Goal: Task Accomplishment & Management: Use online tool/utility

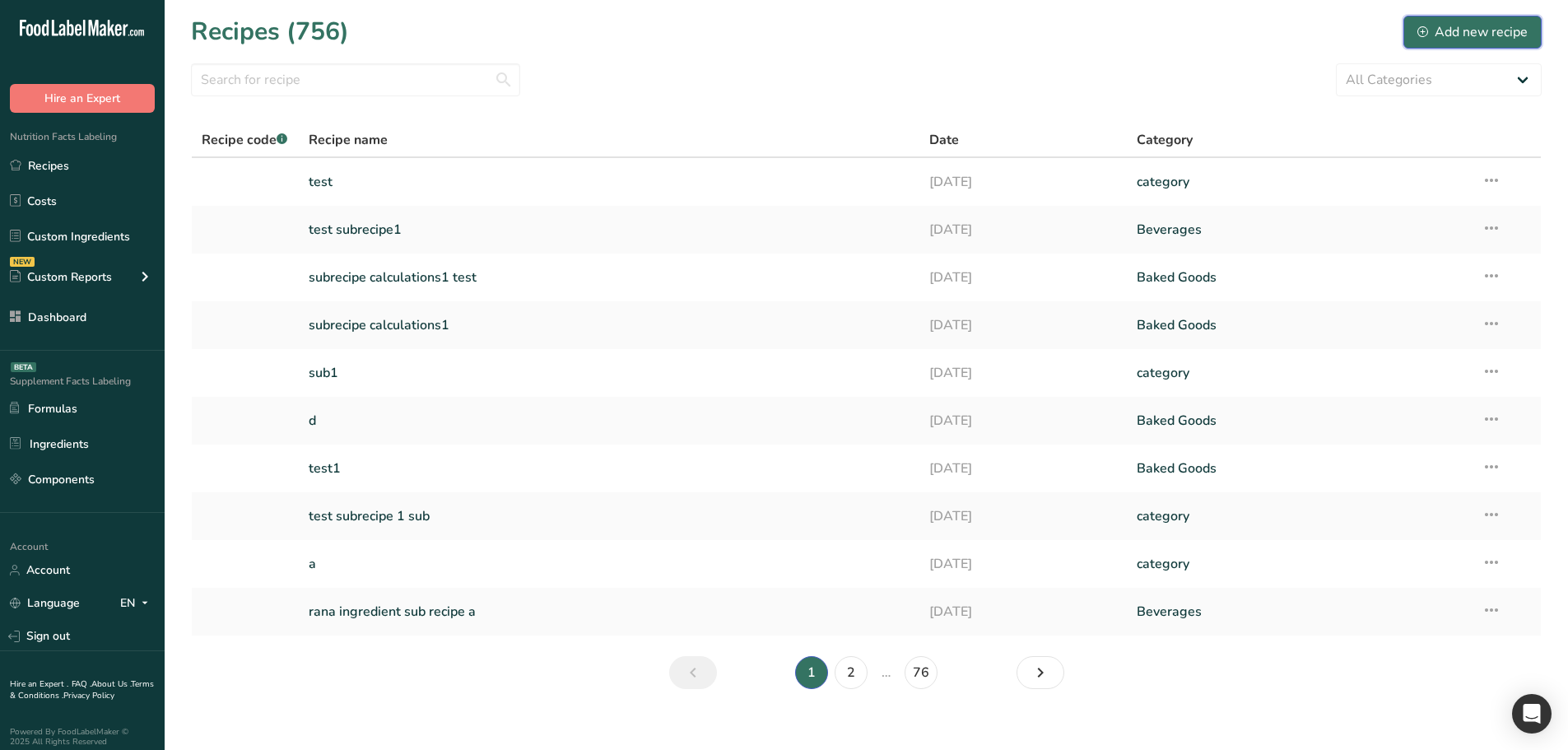
click at [1444, 36] on div "Add new recipe" at bounding box center [1472, 32] width 110 height 20
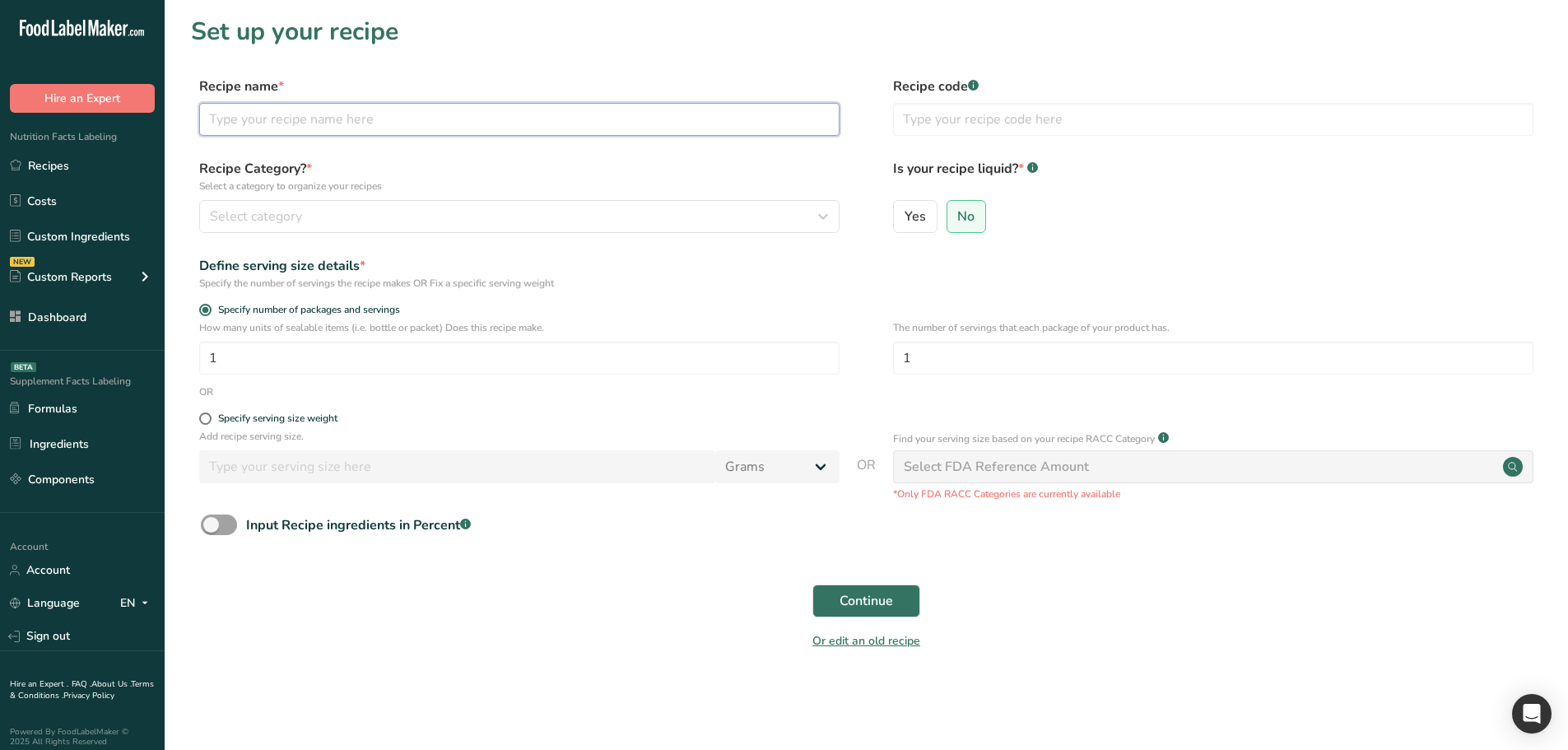
click at [433, 118] on input "text" at bounding box center [519, 119] width 640 height 33
type input "essam test"
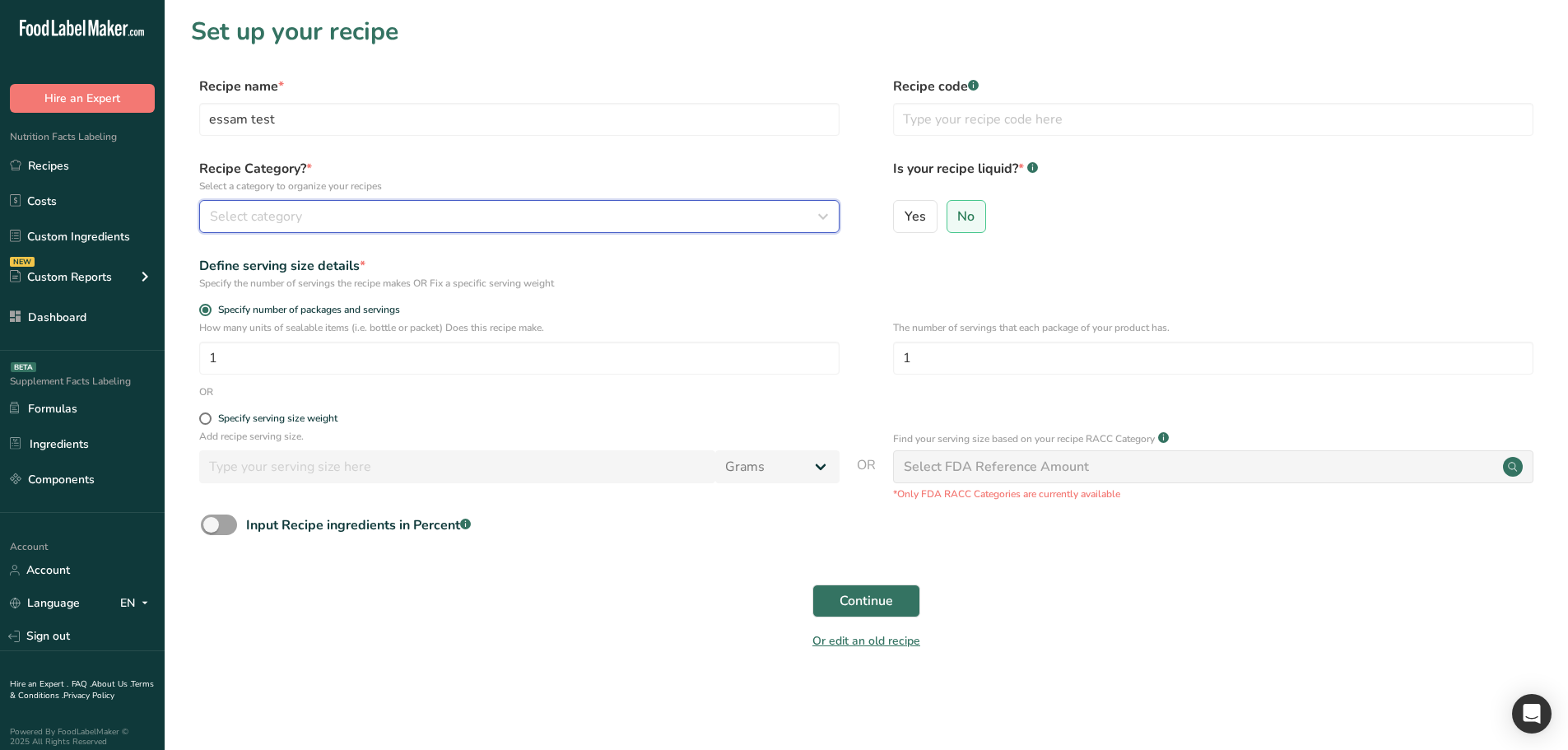
click at [363, 210] on div "Select category" at bounding box center [514, 217] width 609 height 20
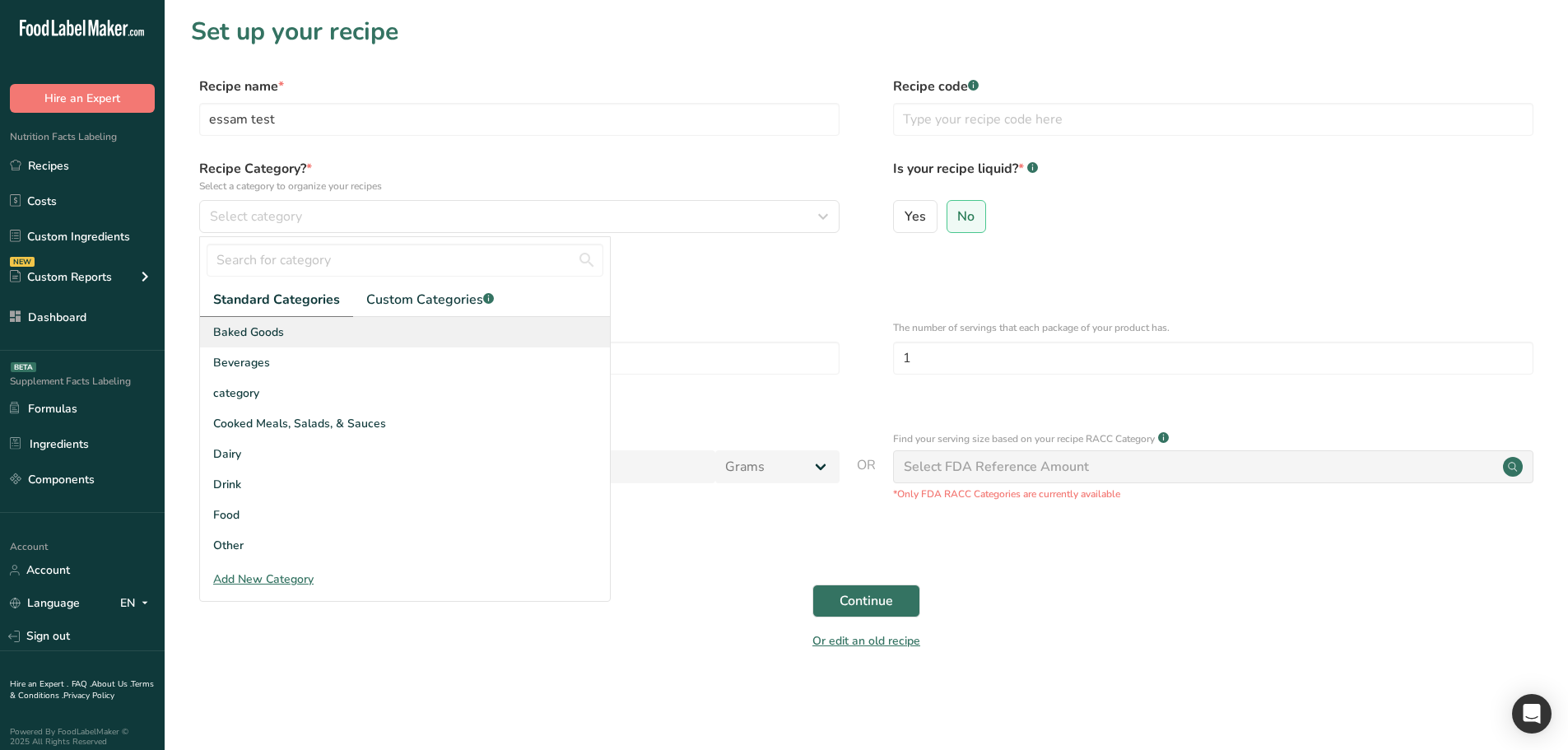
click at [268, 328] on span "Baked Goods" at bounding box center [248, 331] width 71 height 17
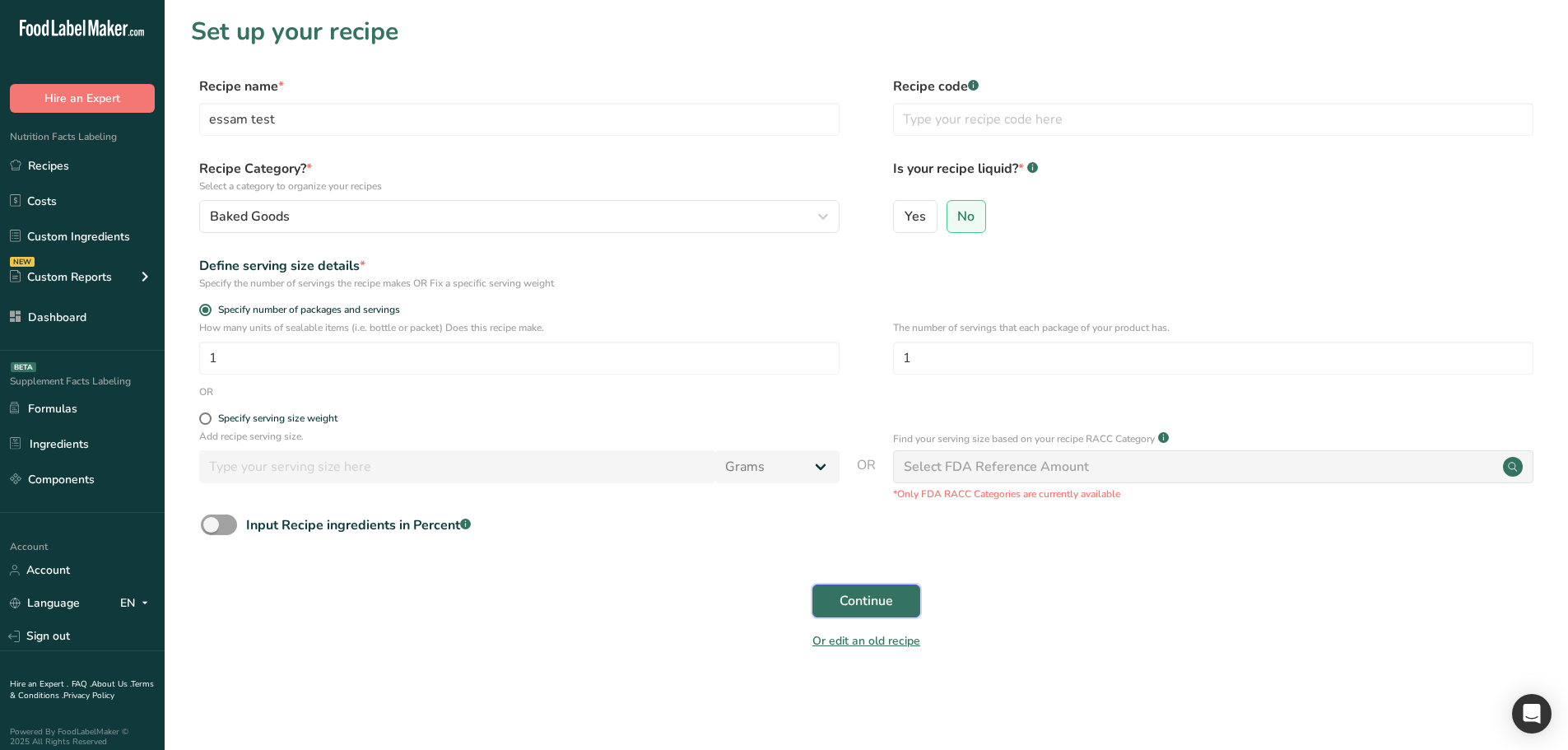
click at [851, 597] on span "Continue" at bounding box center [866, 601] width 54 height 20
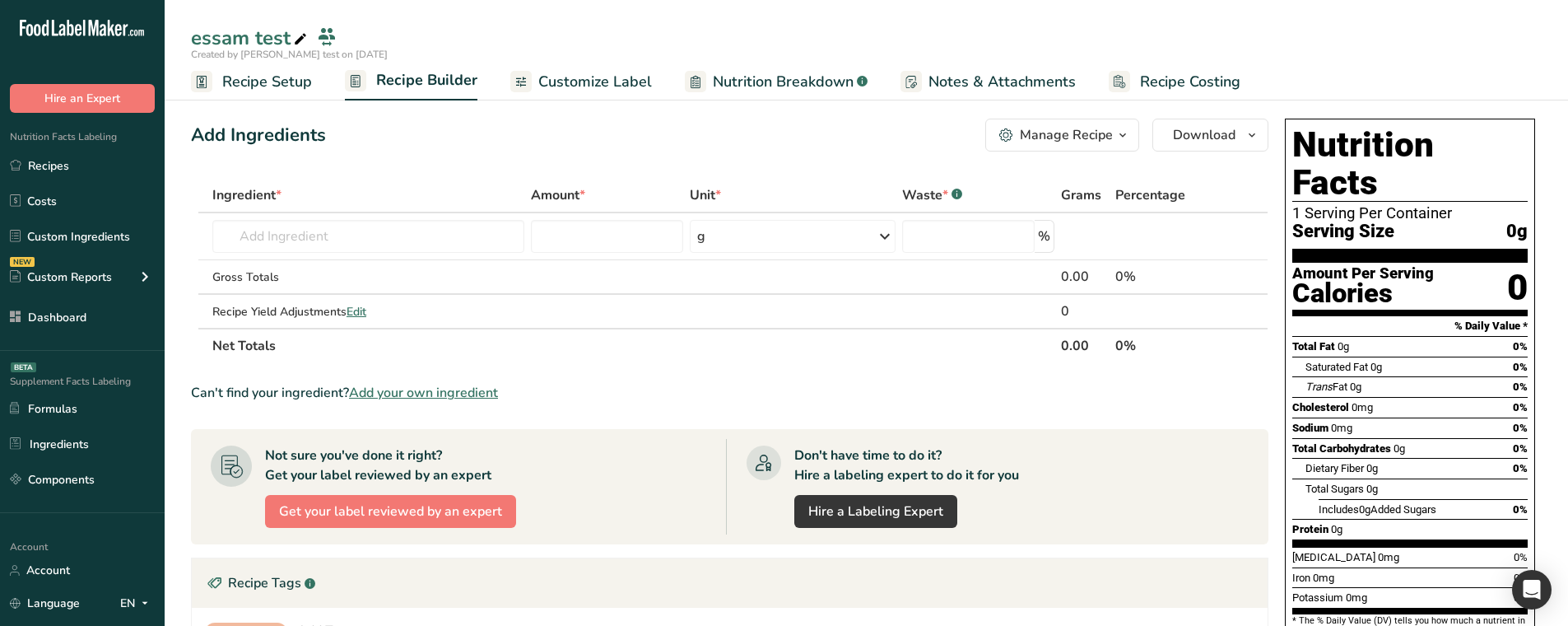
click at [615, 77] on span "Customize Label" at bounding box center [594, 81] width 114 height 22
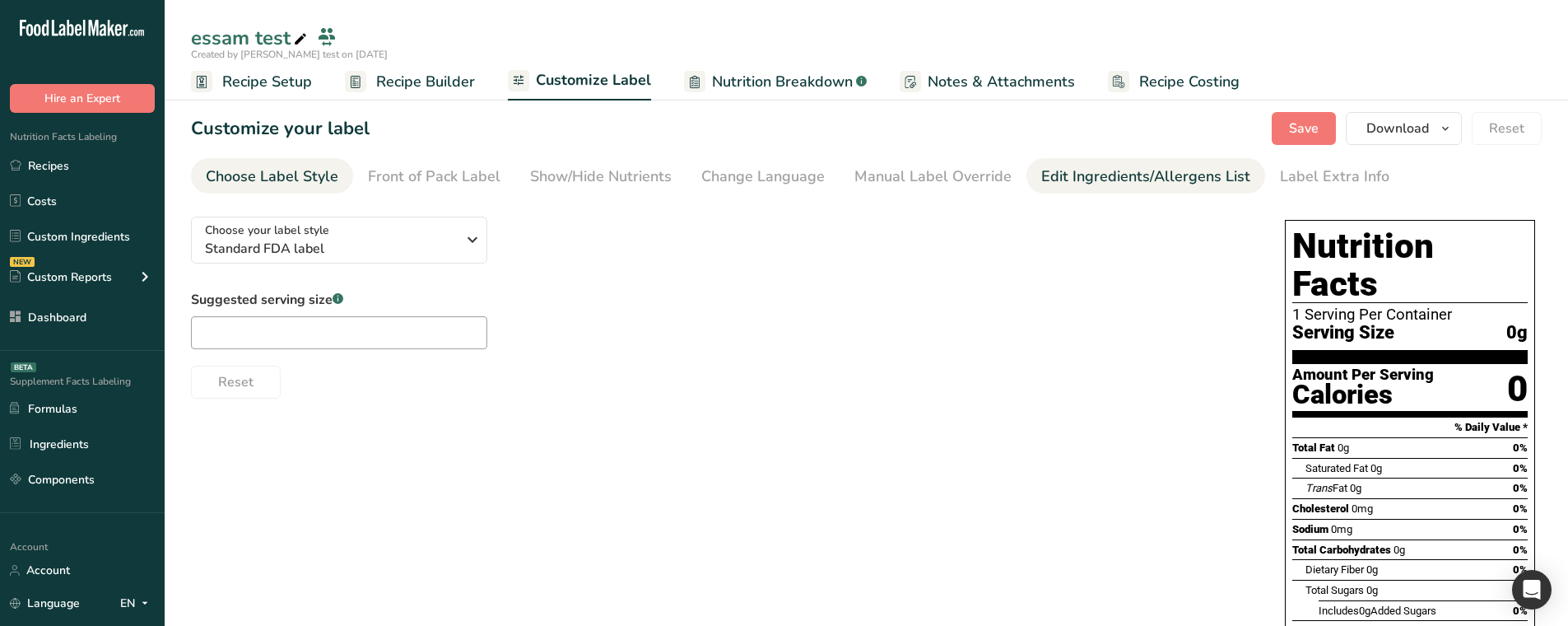
click at [1073, 169] on div "Edit Ingredients/Allergens List" at bounding box center [1146, 176] width 209 height 22
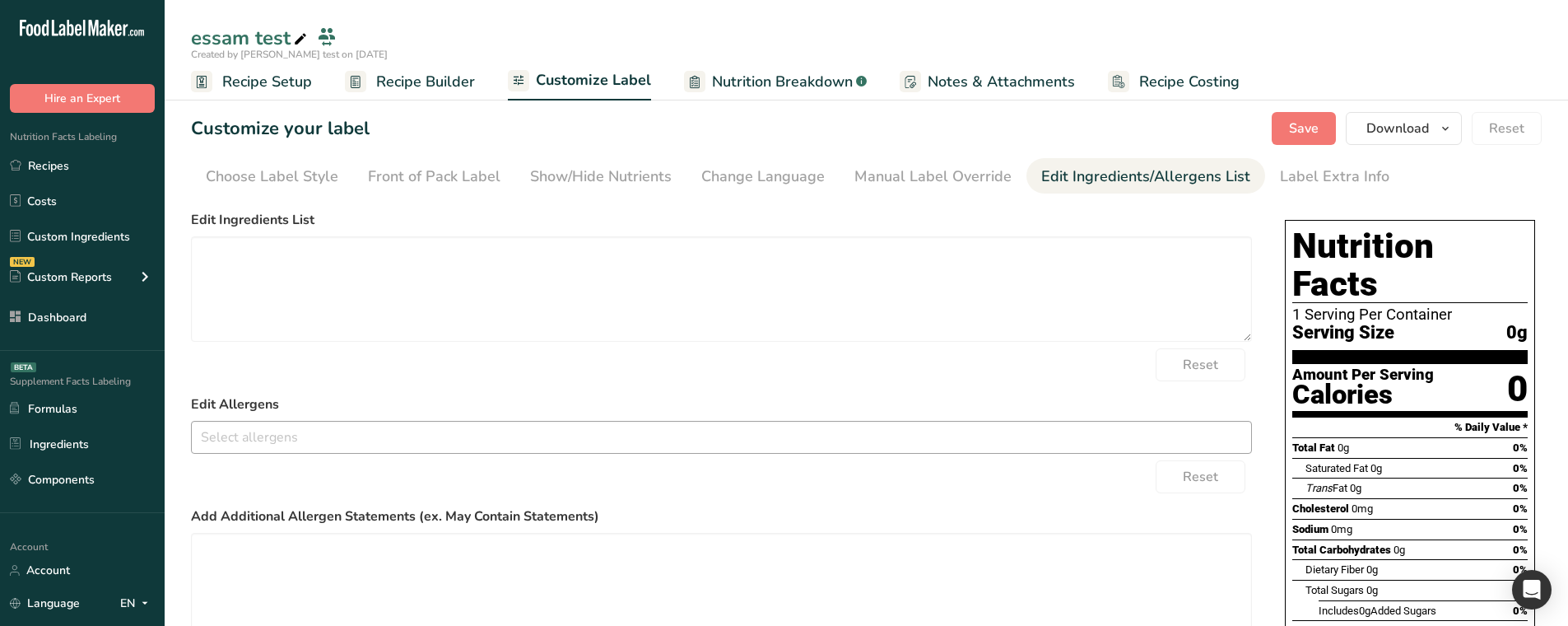
click at [424, 446] on input "text" at bounding box center [721, 437] width 1060 height 26
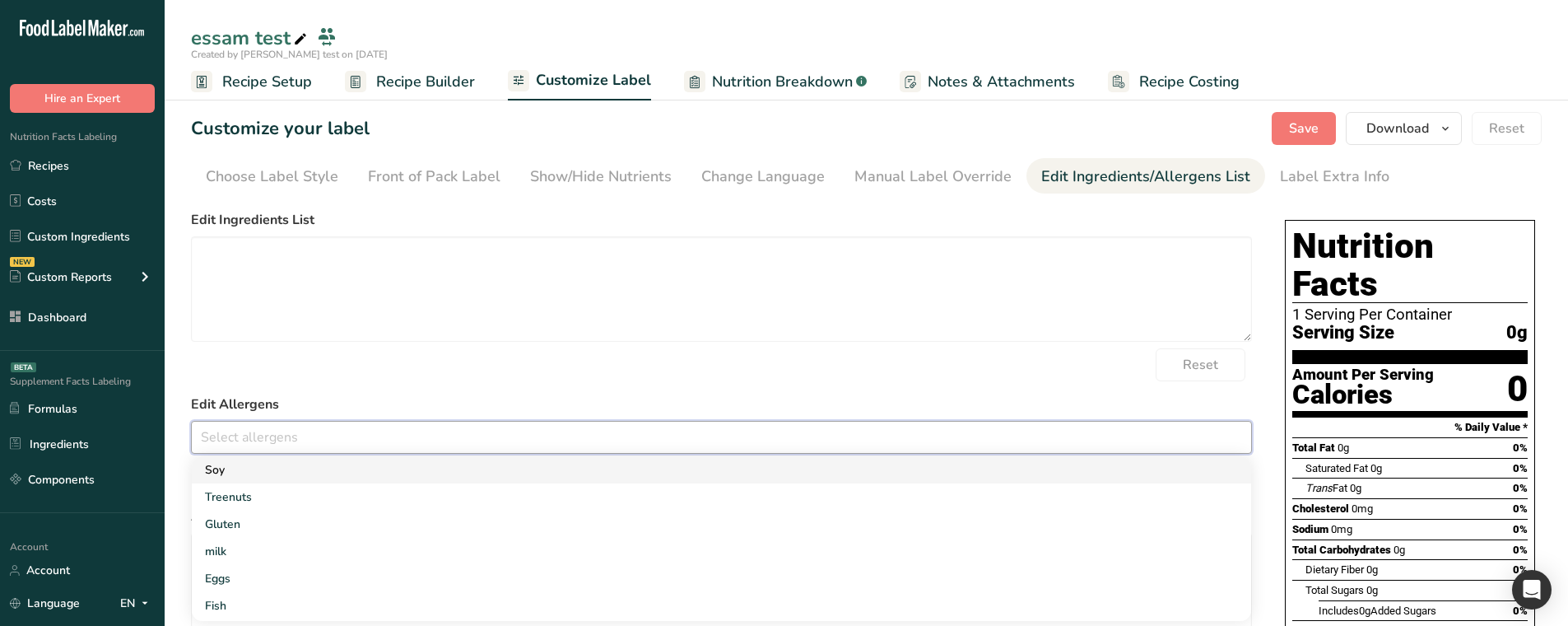
click at [334, 476] on link "Soy" at bounding box center [721, 469] width 1060 height 27
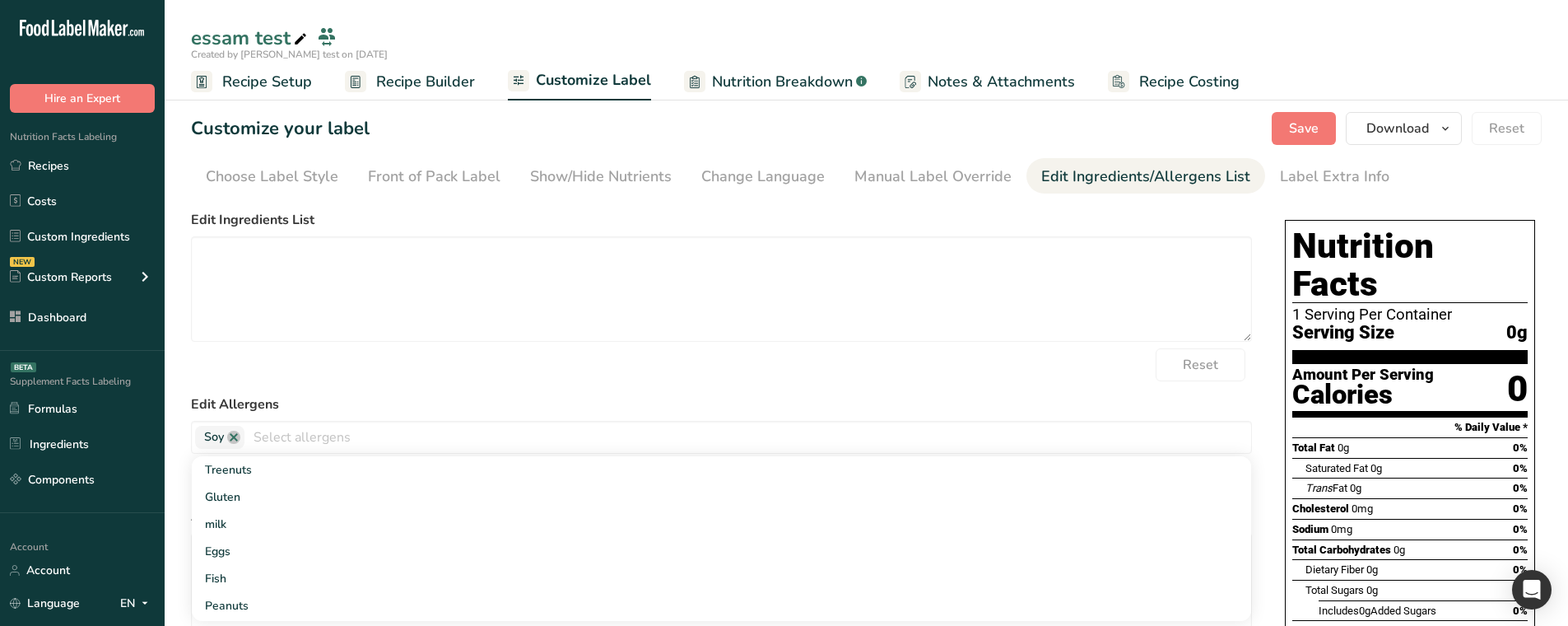
drag, startPoint x: 597, startPoint y: 354, endPoint x: 621, endPoint y: 356, distance: 24.1
click at [598, 354] on div "Reset" at bounding box center [720, 364] width 1061 height 33
click at [1278, 129] on button "Save" at bounding box center [1304, 128] width 64 height 33
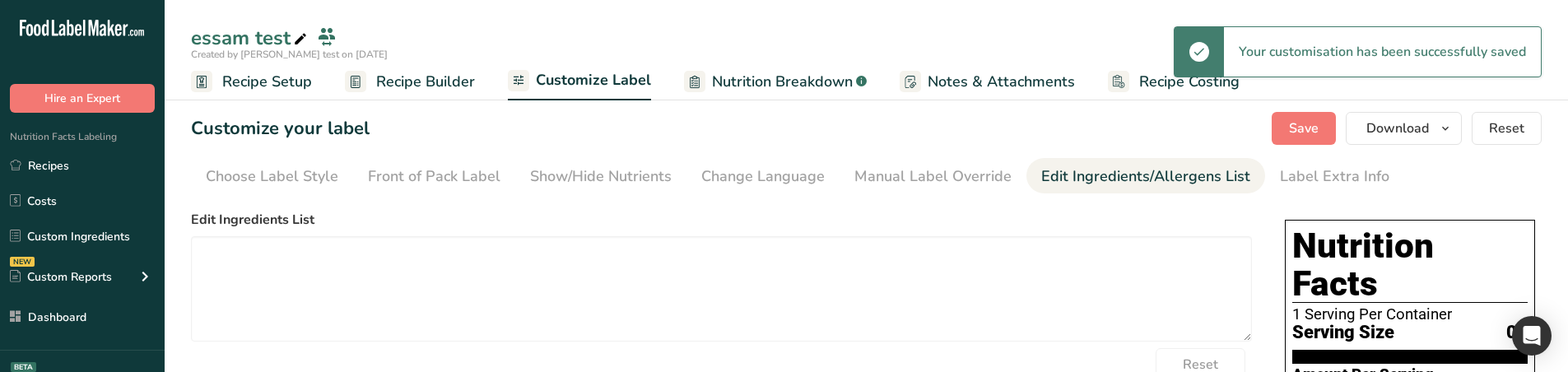
click at [412, 77] on span "Recipe Builder" at bounding box center [425, 81] width 98 height 22
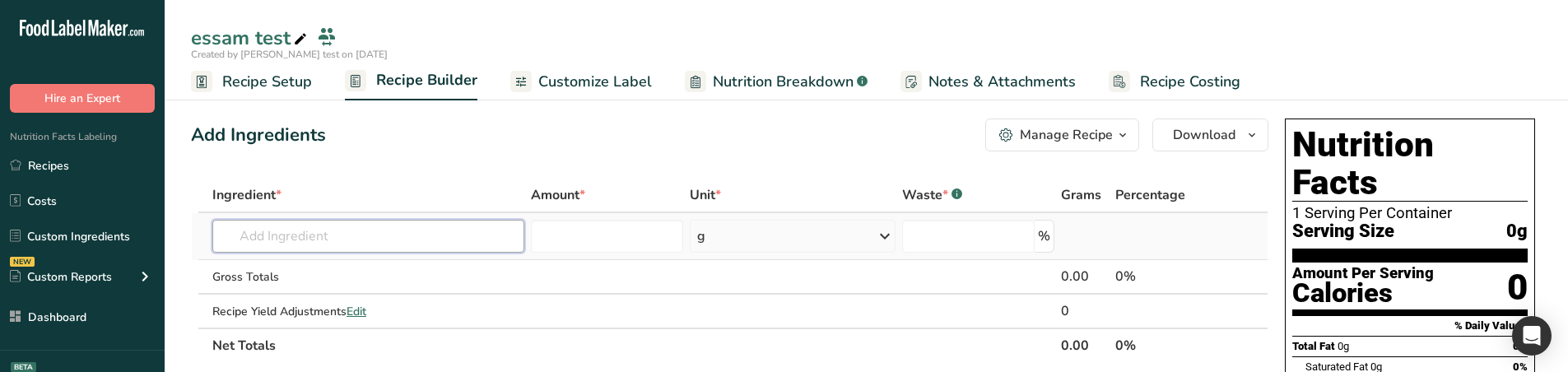
click at [428, 232] on input "text" at bounding box center [368, 236] width 312 height 33
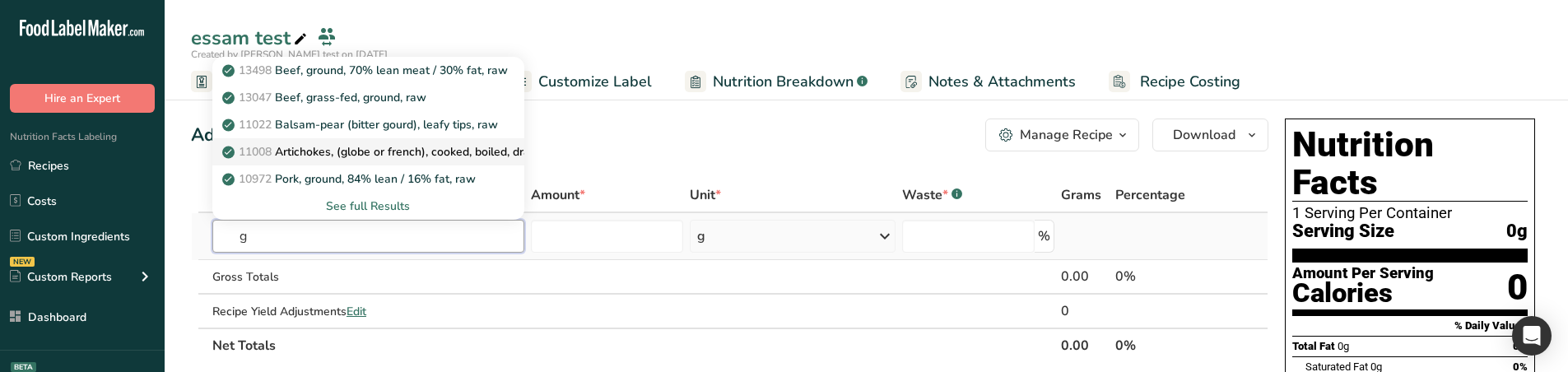
type input "g"
click at [339, 159] on p "11008 Artichokes, (globe or french), cooked, boiled, drained, without salt" at bounding box center [423, 151] width 396 height 17
type input "Artichokes, (globe or french), cooked, boiled, drained, without salt"
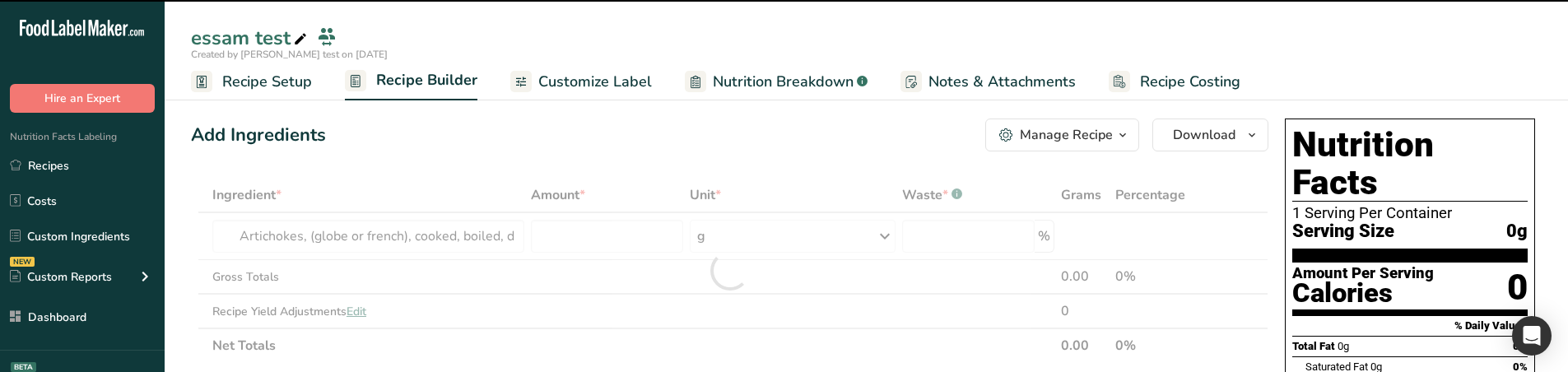
type input "0"
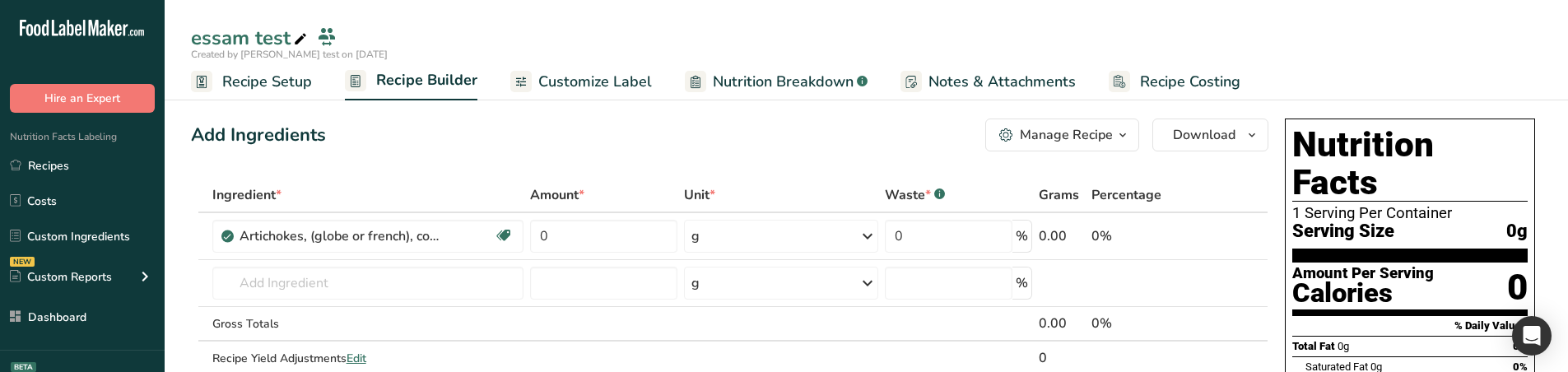
click at [785, 75] on span "Nutrition Breakdown" at bounding box center [782, 81] width 141 height 22
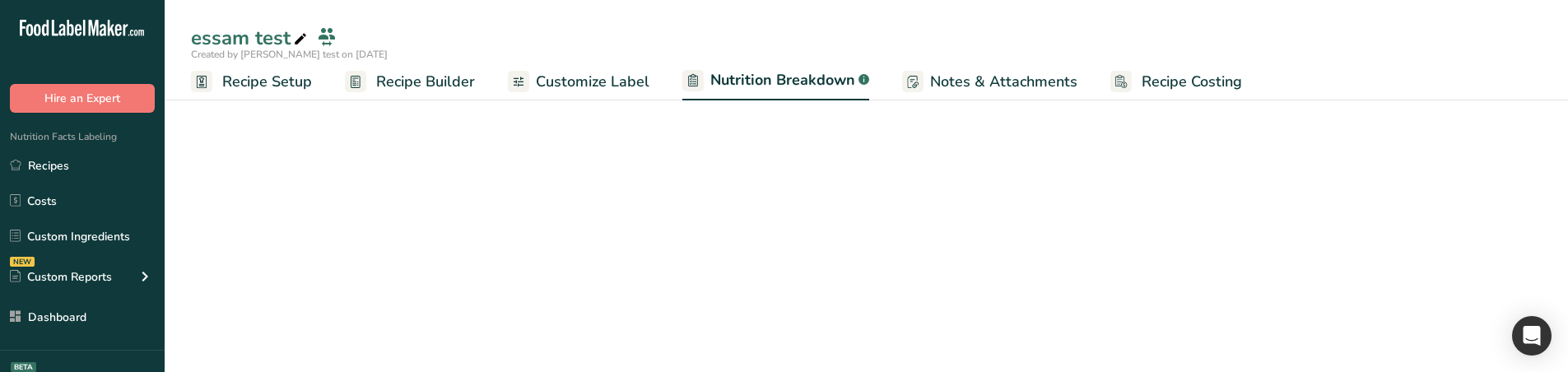
select select "Calories"
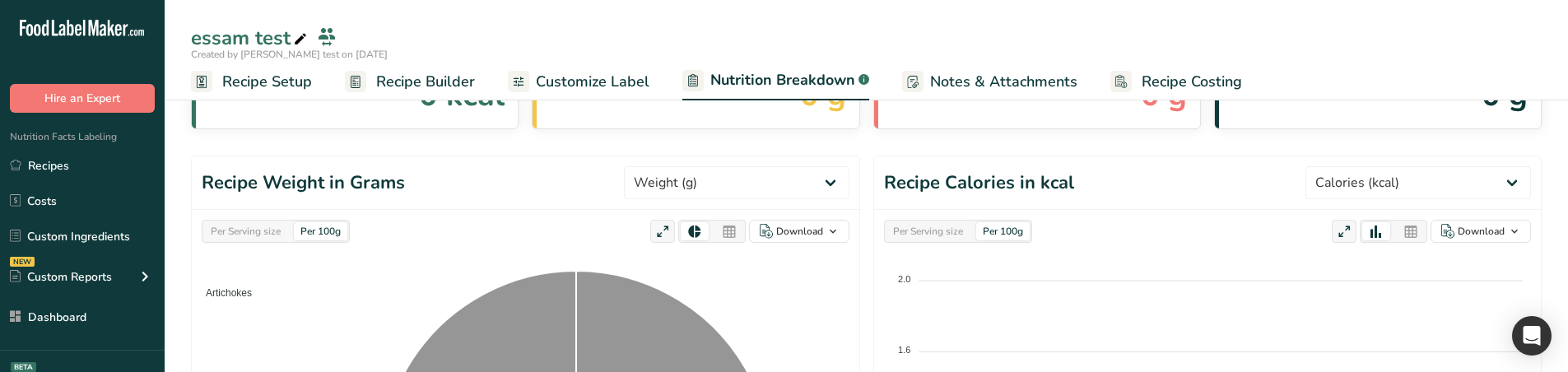
scroll to position [82, 0]
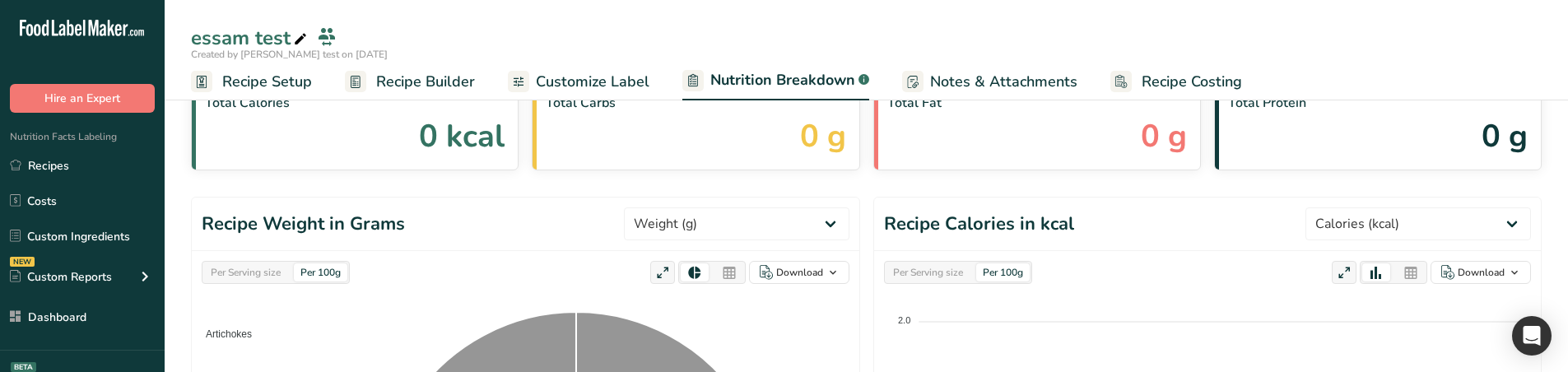
click at [603, 72] on span "Customize Label" at bounding box center [592, 81] width 114 height 22
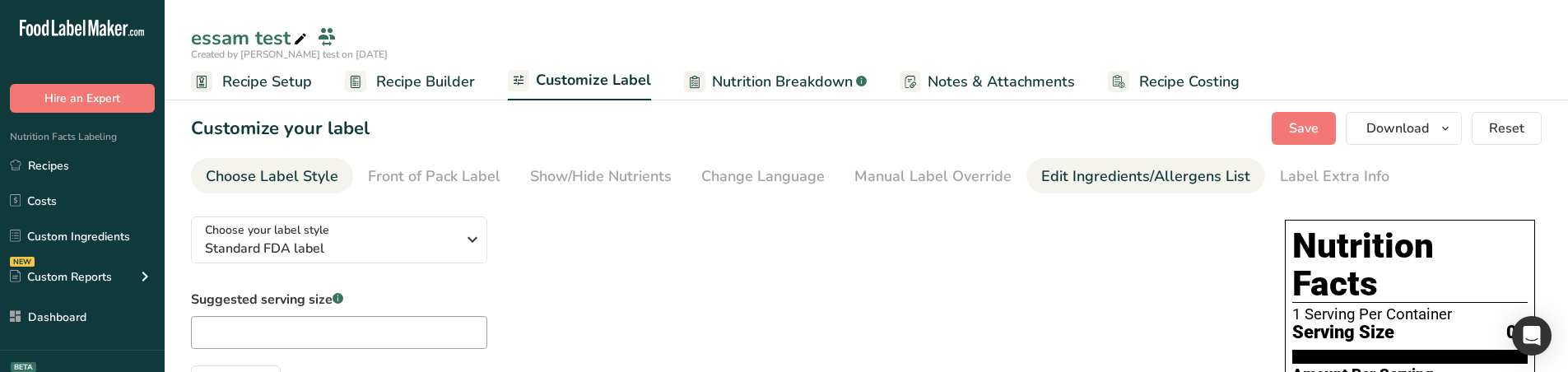
click at [1060, 179] on div "Edit Ingredients/Allergens List" at bounding box center [1146, 176] width 209 height 22
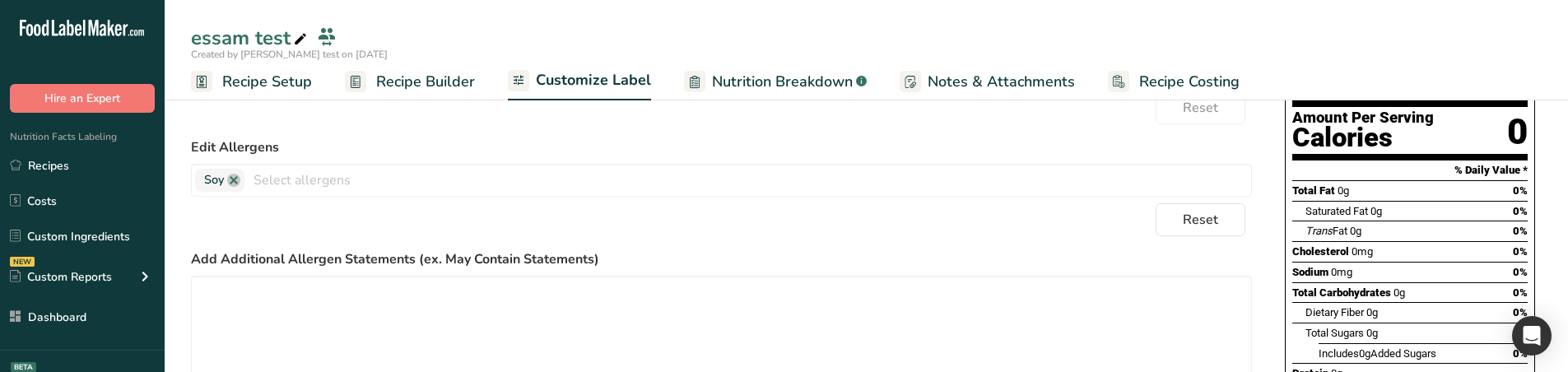
scroll to position [247, 0]
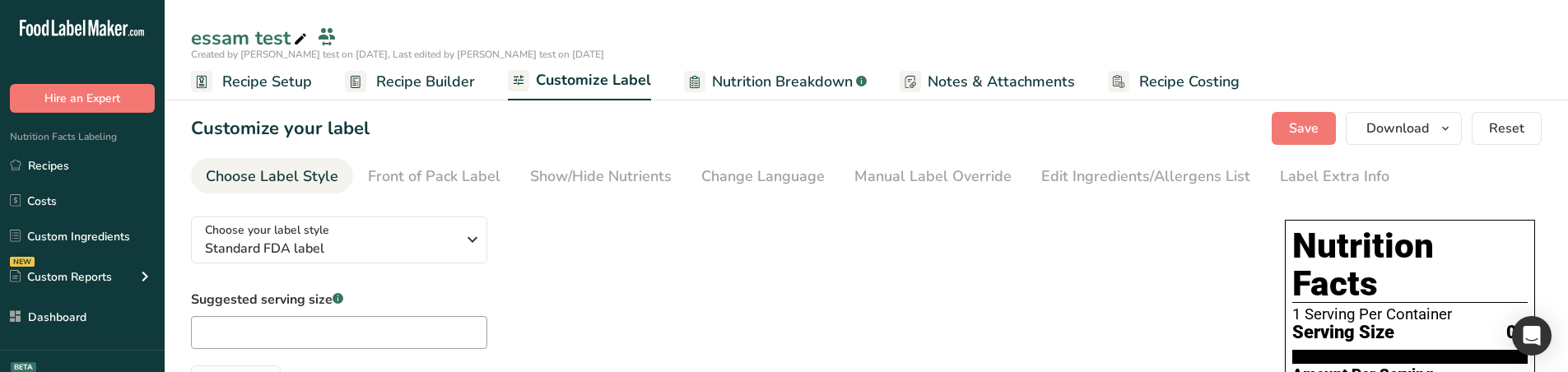
click at [897, 172] on div "Manual Label Override" at bounding box center [933, 176] width 158 height 22
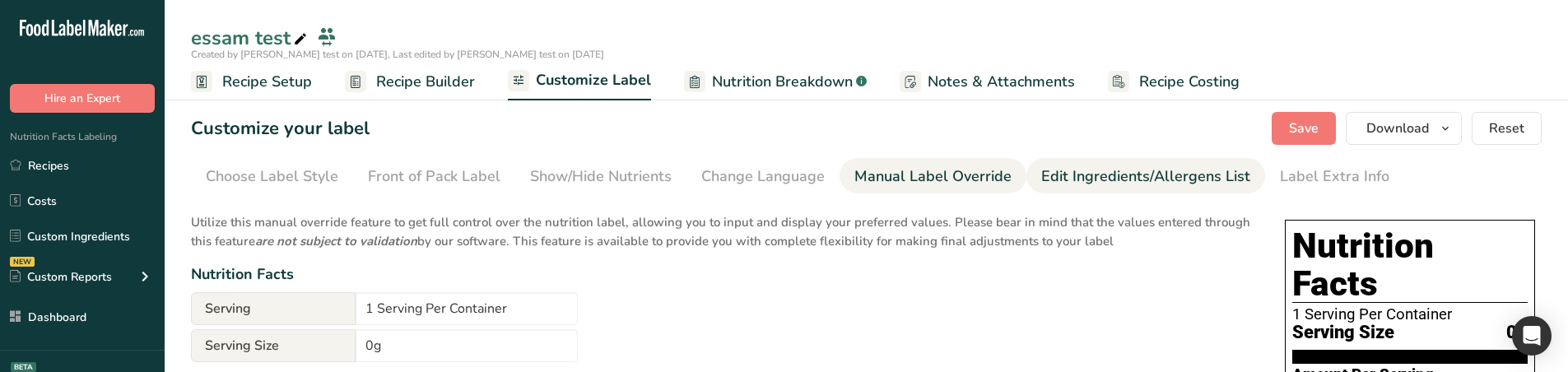
click at [1045, 178] on div "Edit Ingredients/Allergens List" at bounding box center [1146, 176] width 209 height 22
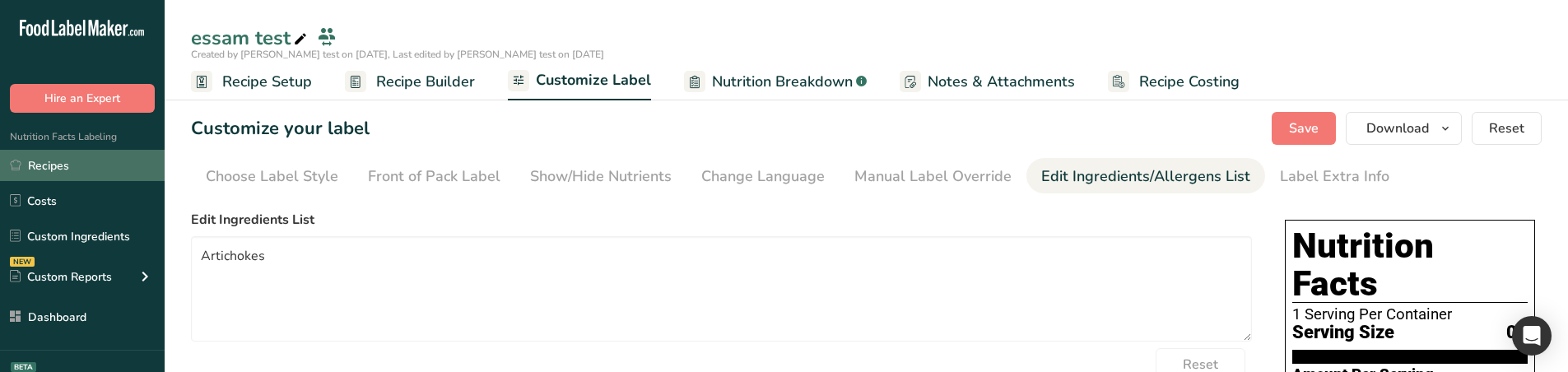
click at [77, 157] on link "Recipes" at bounding box center [82, 165] width 165 height 31
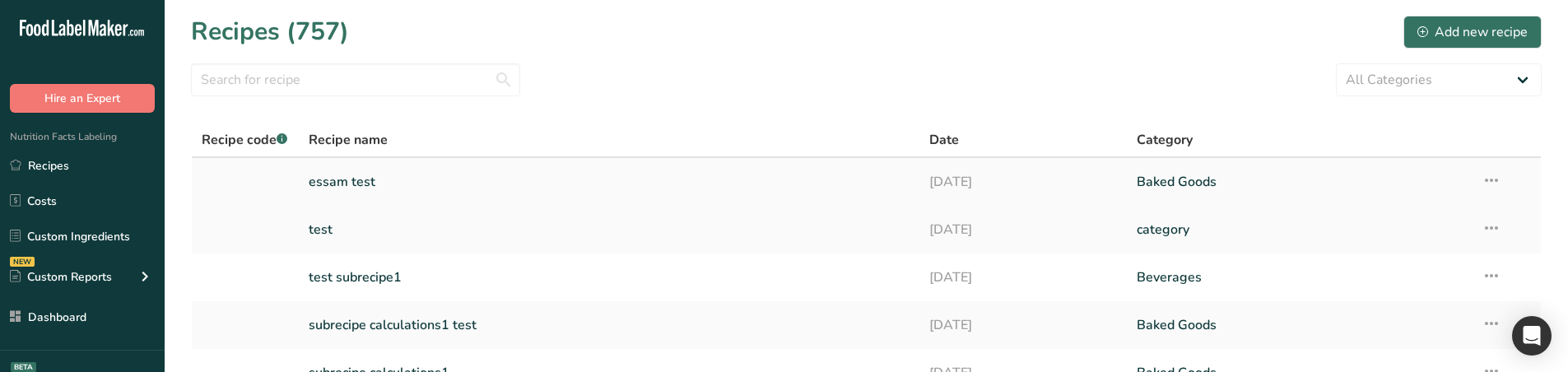
click at [1488, 176] on icon at bounding box center [1491, 180] width 20 height 30
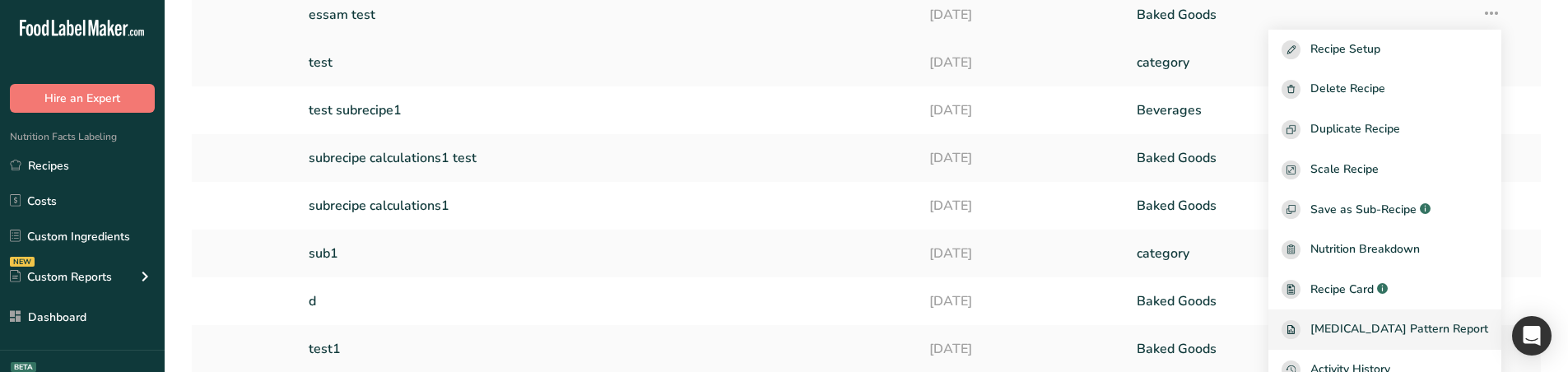
scroll to position [165, 0]
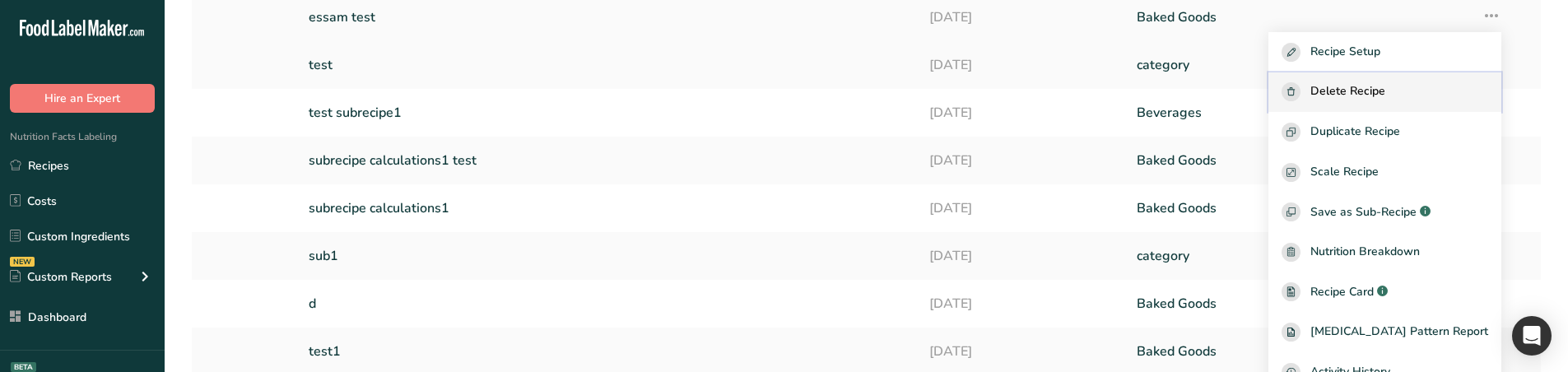
click at [1385, 101] on span "Delete Recipe" at bounding box center [1348, 91] width 75 height 19
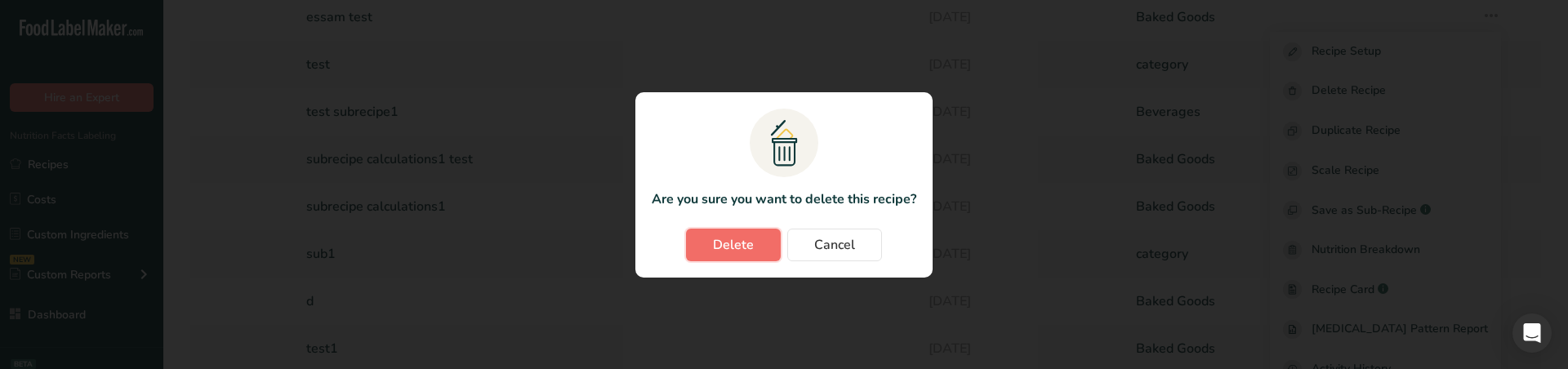
click at [752, 242] on span "Delete" at bounding box center [733, 245] width 41 height 20
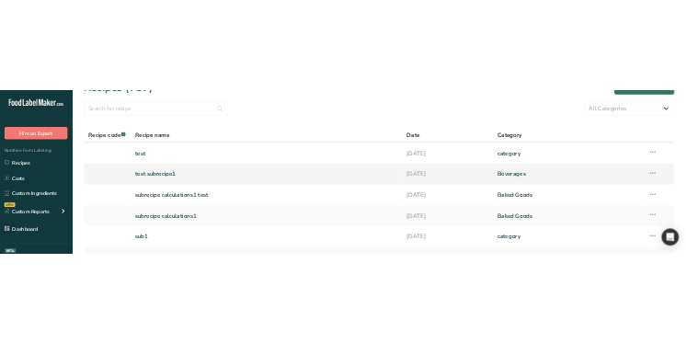
scroll to position [0, 0]
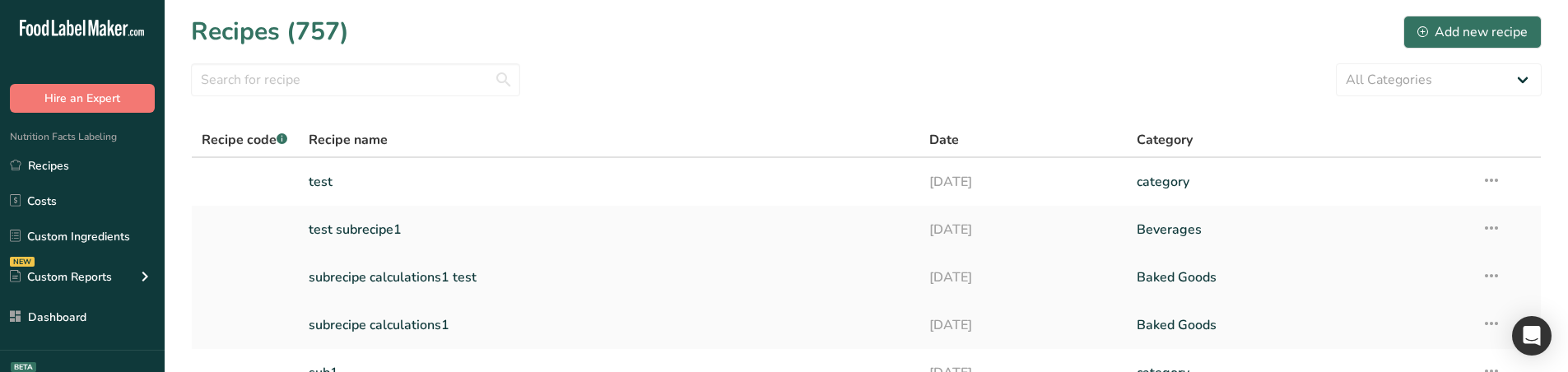
click at [494, 289] on link "subrecipe calculations1 test" at bounding box center [609, 277] width 601 height 35
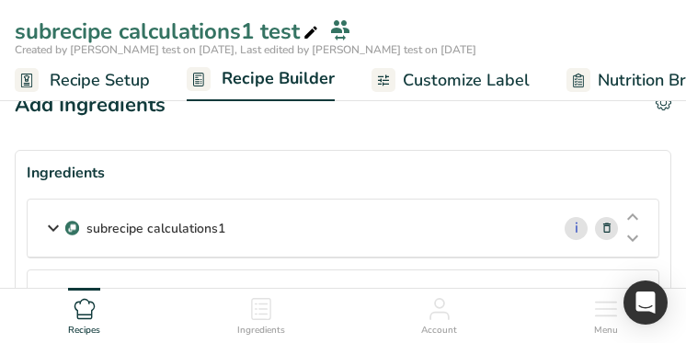
click at [49, 217] on icon at bounding box center [53, 228] width 22 height 33
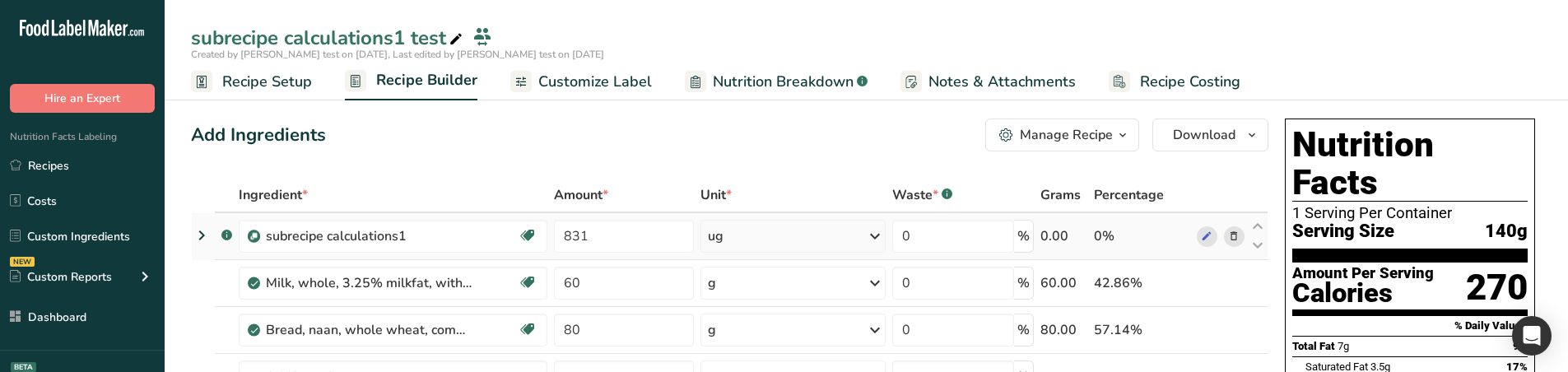
click at [209, 247] on icon at bounding box center [201, 234] width 20 height 30
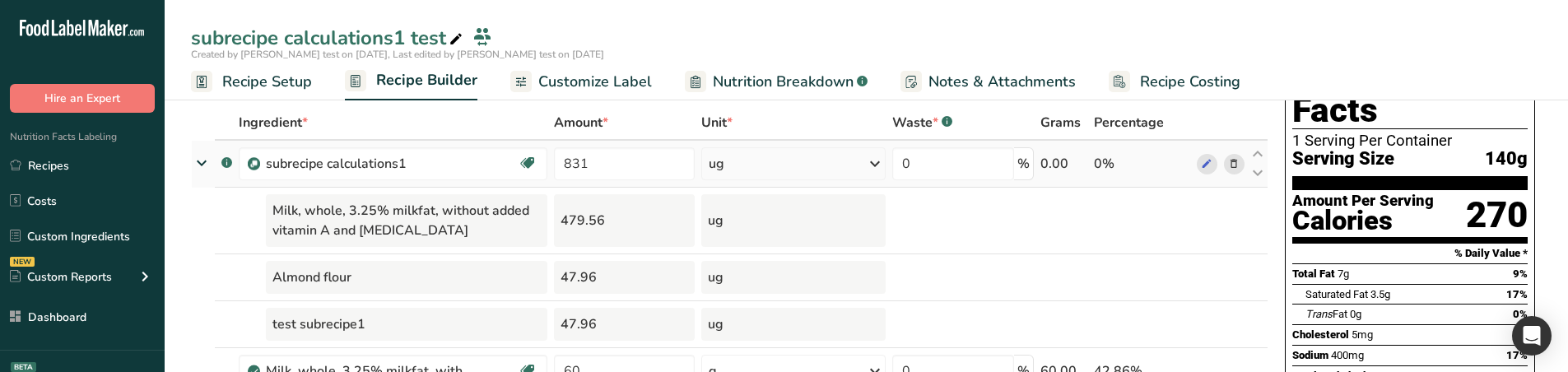
scroll to position [82, 0]
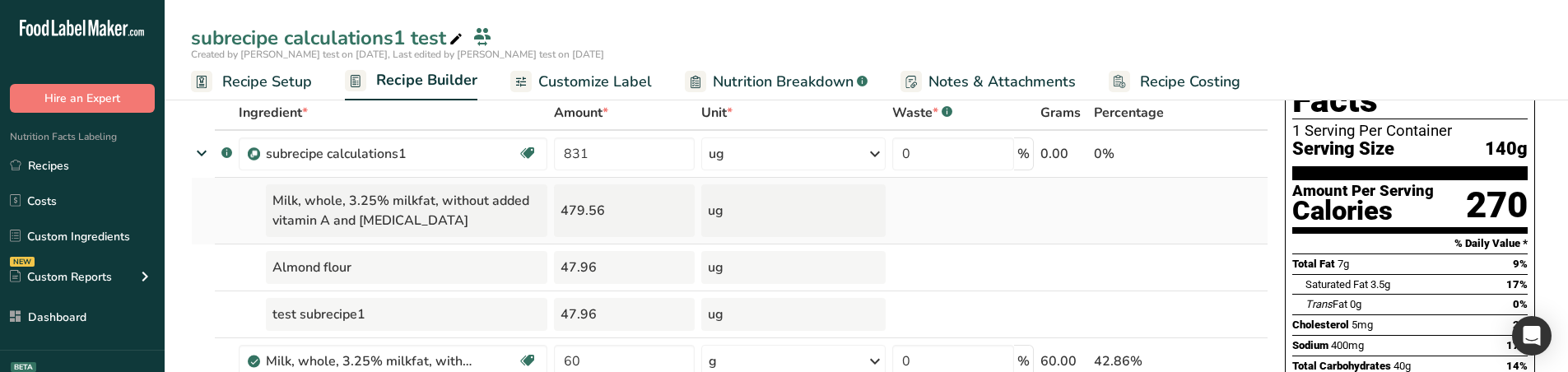
drag, startPoint x: 617, startPoint y: 203, endPoint x: 562, endPoint y: 213, distance: 55.9
click at [562, 213] on div "479.56" at bounding box center [624, 210] width 141 height 53
drag, startPoint x: 87, startPoint y: 161, endPoint x: 98, endPoint y: 164, distance: 11.4
click at [87, 161] on link "Recipes" at bounding box center [82, 165] width 165 height 31
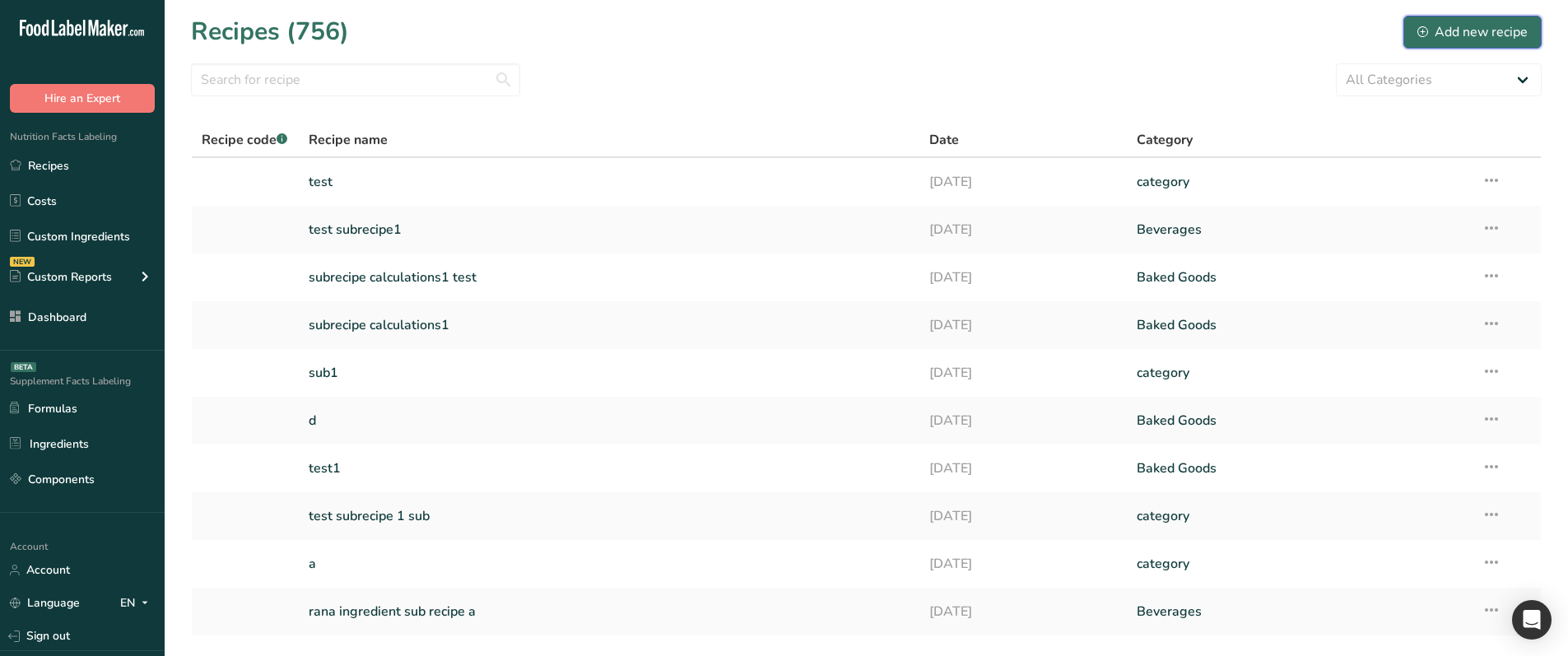
click at [1491, 44] on button "Add new recipe" at bounding box center [1472, 31] width 138 height 33
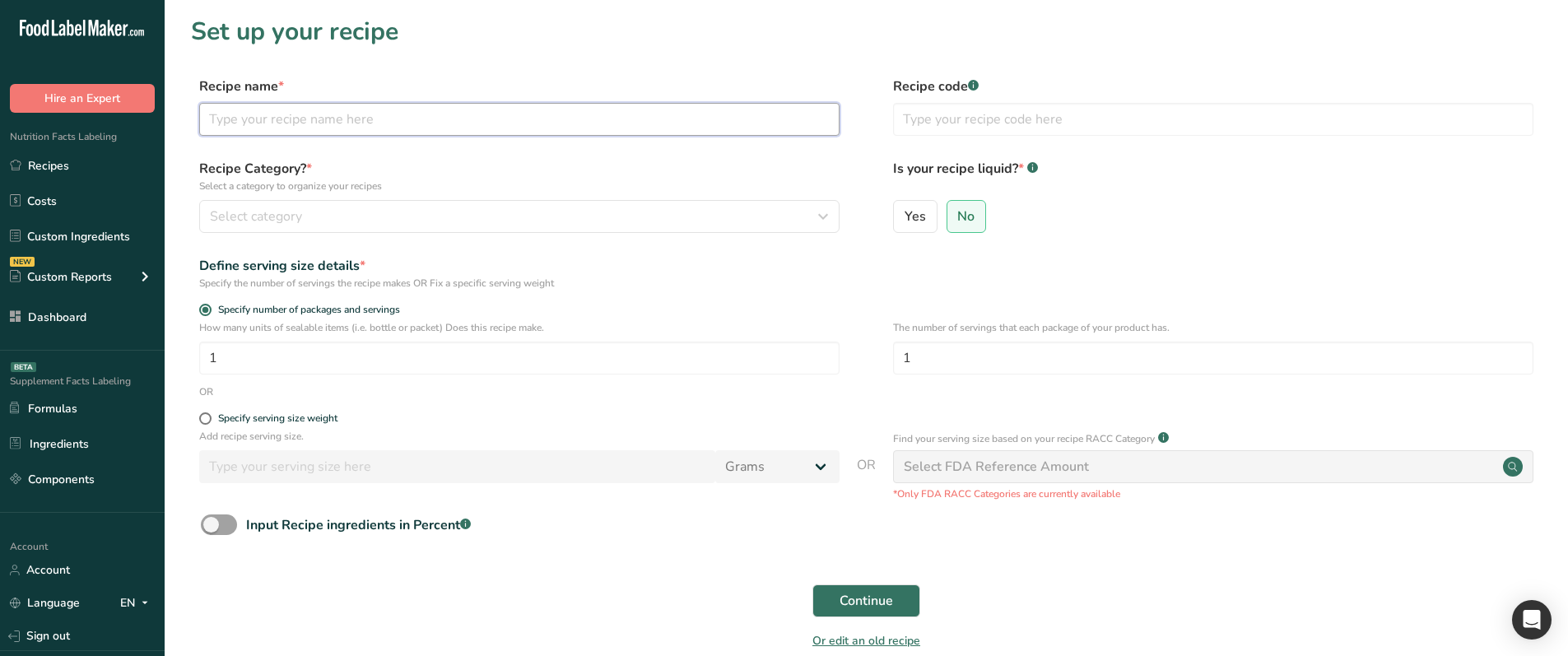
click at [300, 121] on input "text" at bounding box center [519, 119] width 640 height 33
type input "ddd"
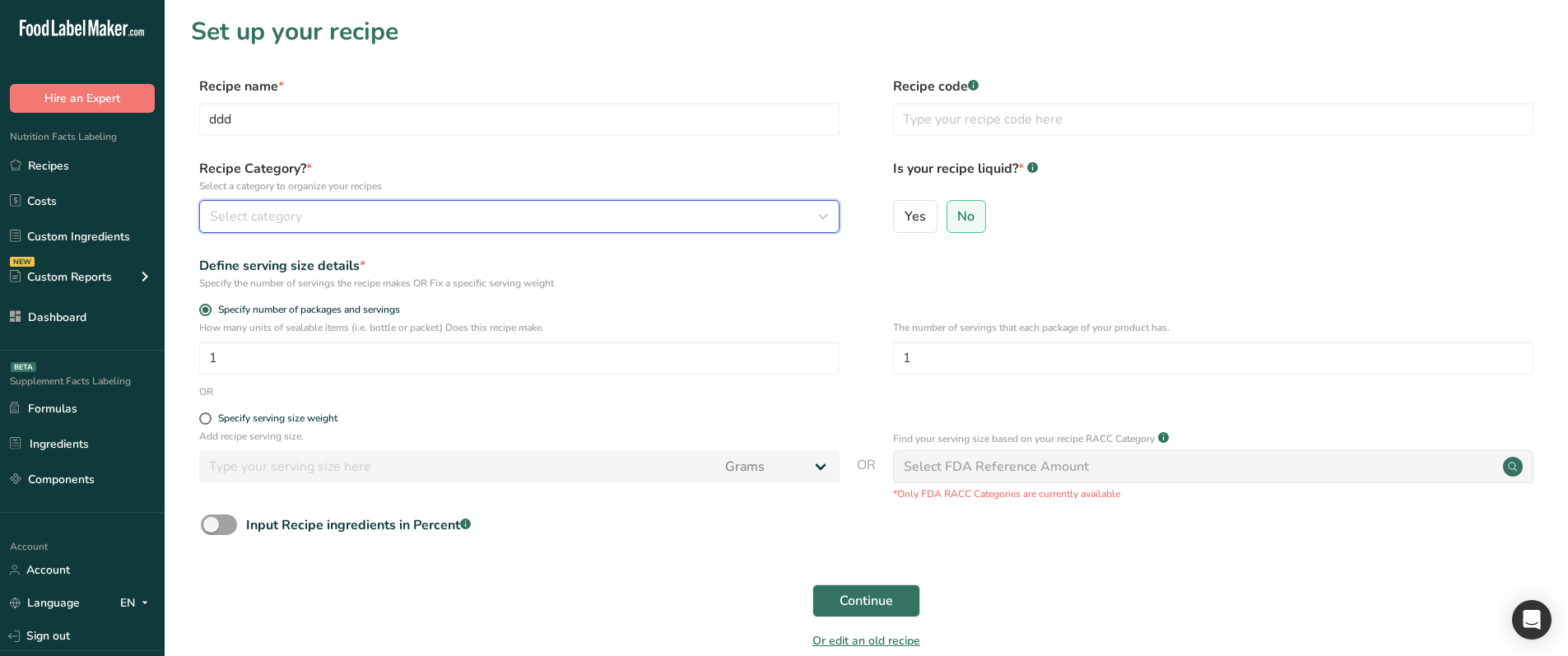
drag, startPoint x: 384, startPoint y: 209, endPoint x: 377, endPoint y: 230, distance: 22.1
click at [384, 209] on div "Select category" at bounding box center [514, 217] width 609 height 20
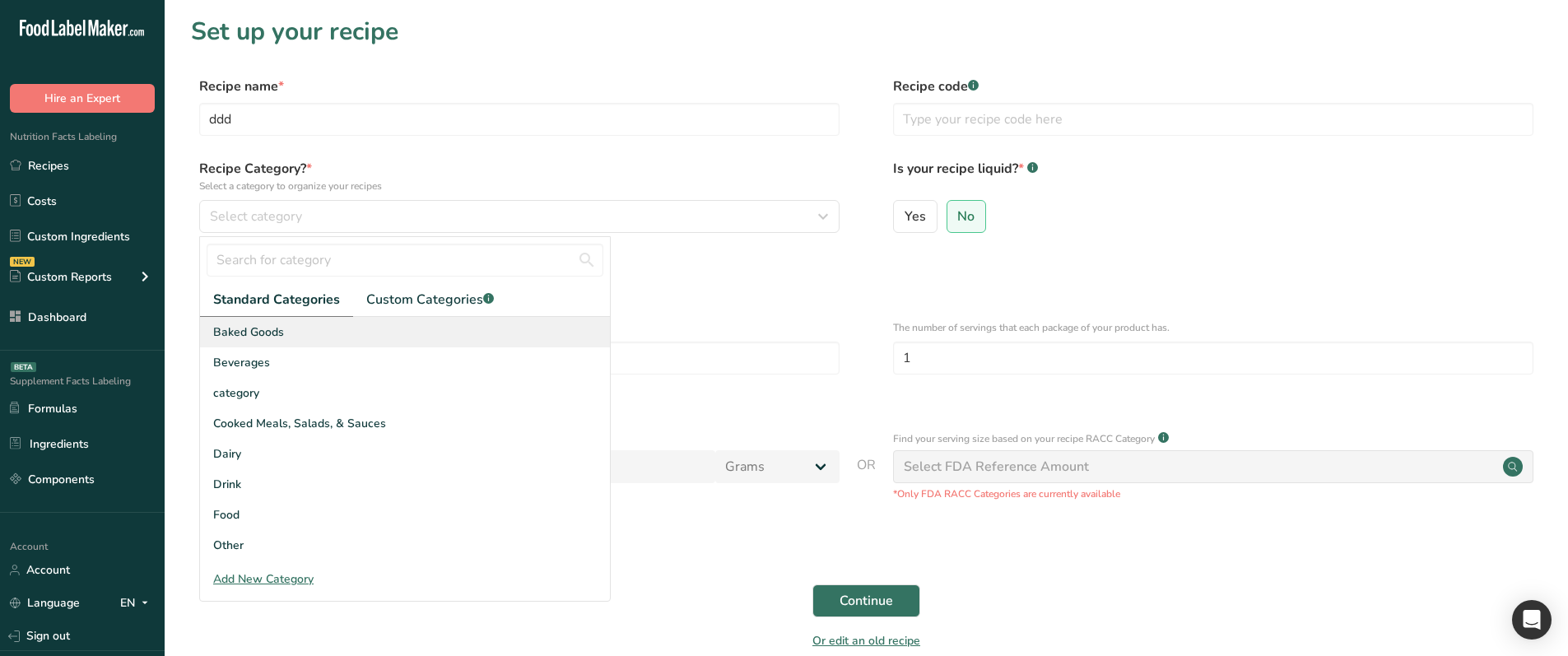
click at [290, 328] on div "Baked Goods" at bounding box center [405, 332] width 410 height 30
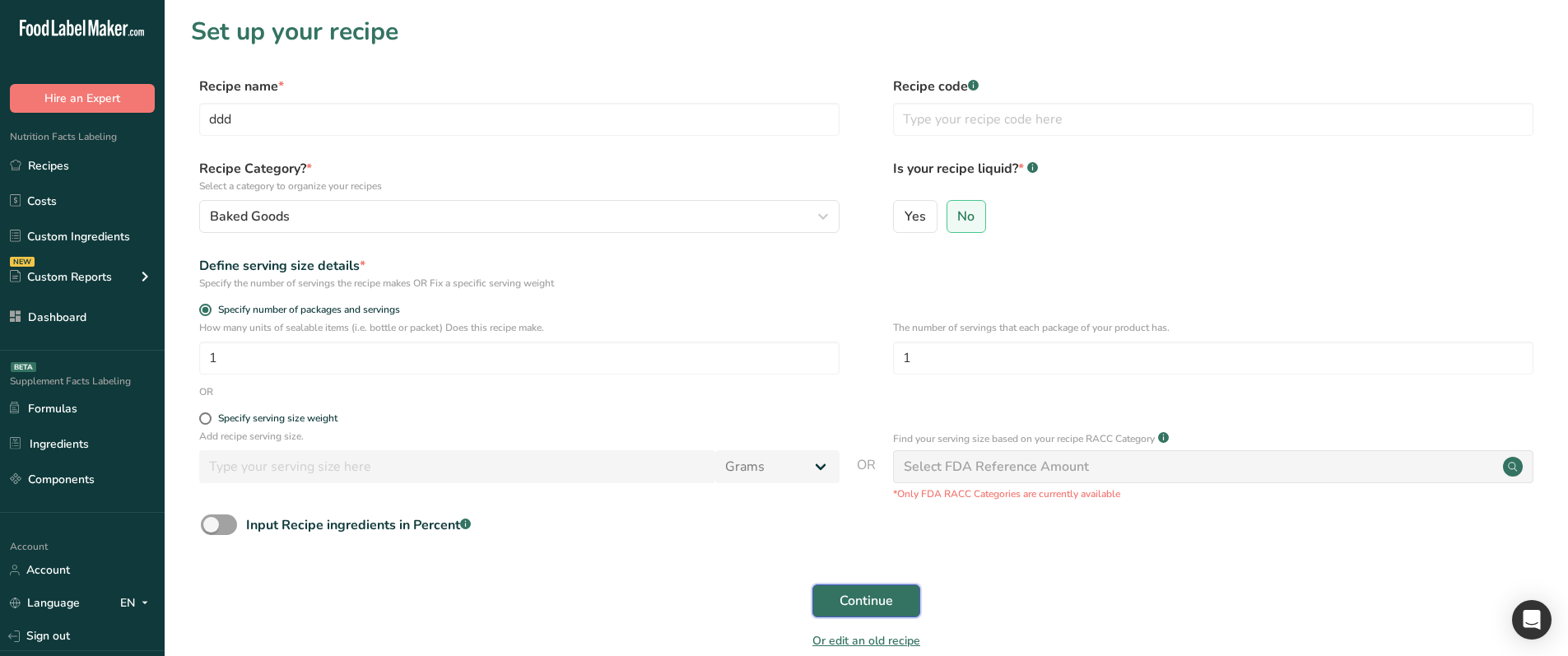
click at [835, 371] on button "Continue" at bounding box center [866, 601] width 107 height 33
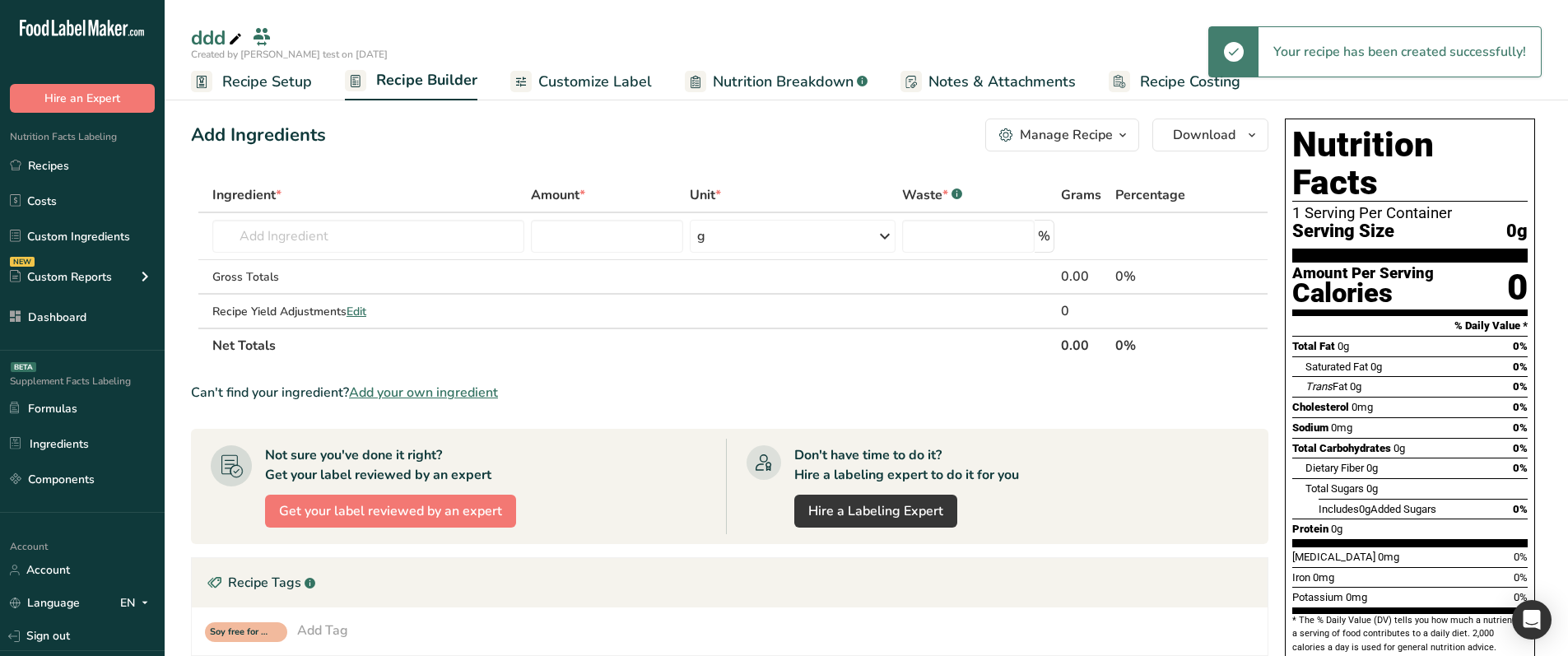
click at [636, 91] on span "Customize Label" at bounding box center [594, 81] width 114 height 22
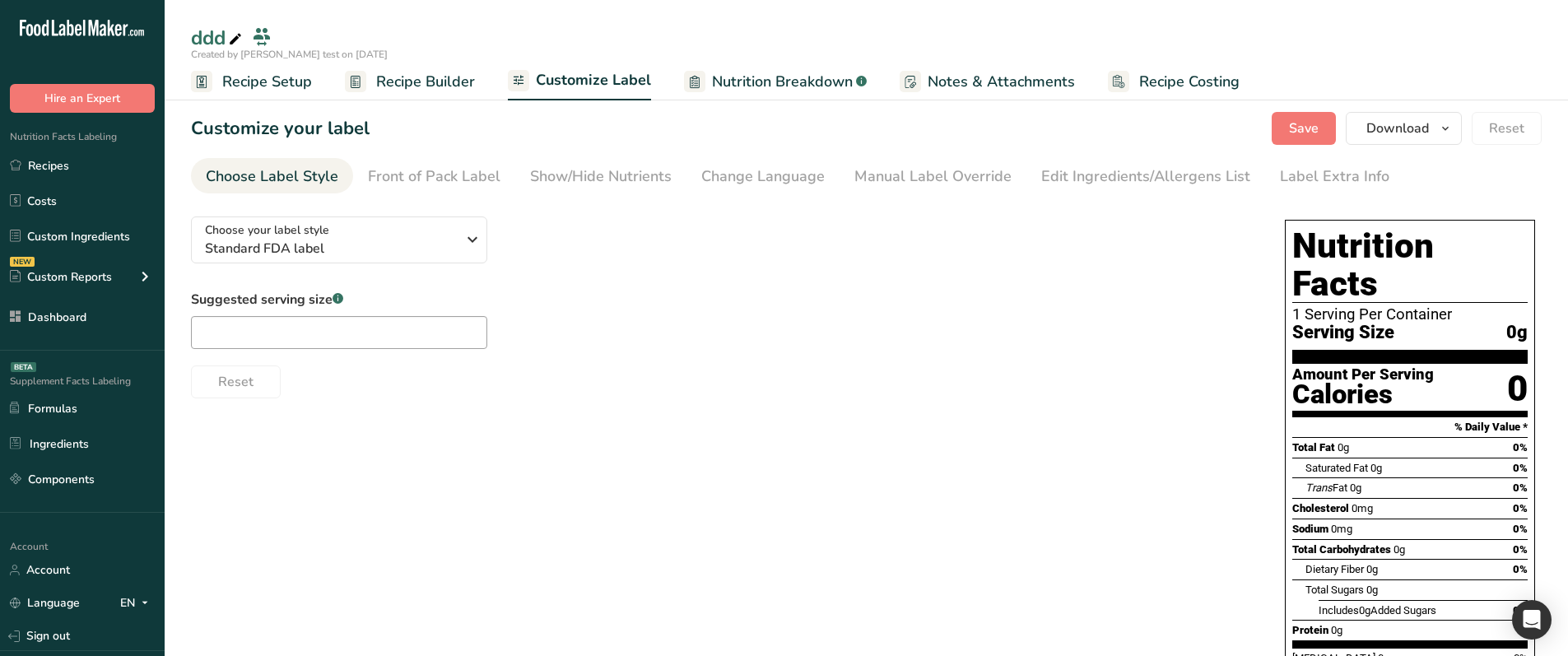
drag, startPoint x: 1117, startPoint y: 179, endPoint x: 981, endPoint y: 209, distance: 139.3
click at [1117, 179] on div "Edit Ingredients/Allergens List" at bounding box center [1146, 176] width 209 height 22
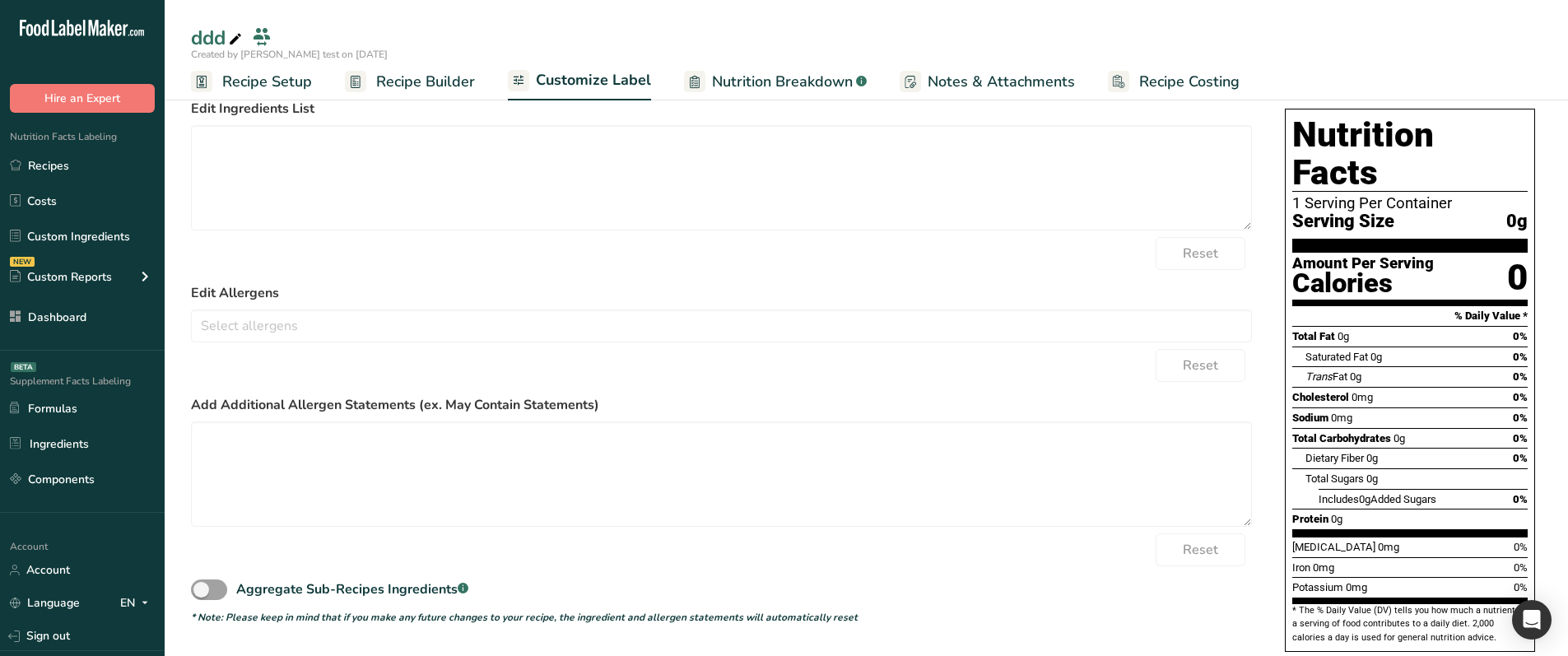
scroll to position [113, 0]
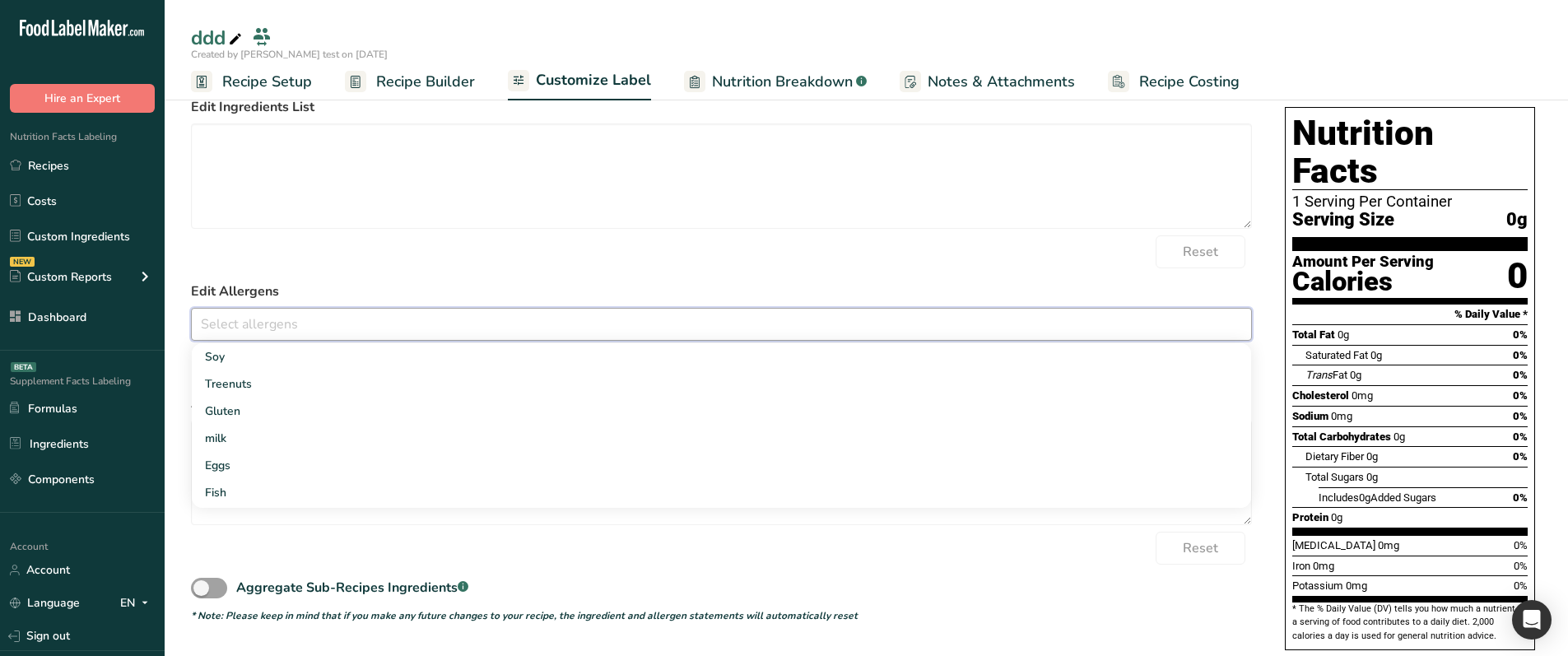
click at [381, 325] on input "text" at bounding box center [721, 324] width 1060 height 26
click at [323, 365] on link "Soy" at bounding box center [721, 356] width 1060 height 27
click at [548, 293] on label "Edit Allergens" at bounding box center [720, 292] width 1061 height 20
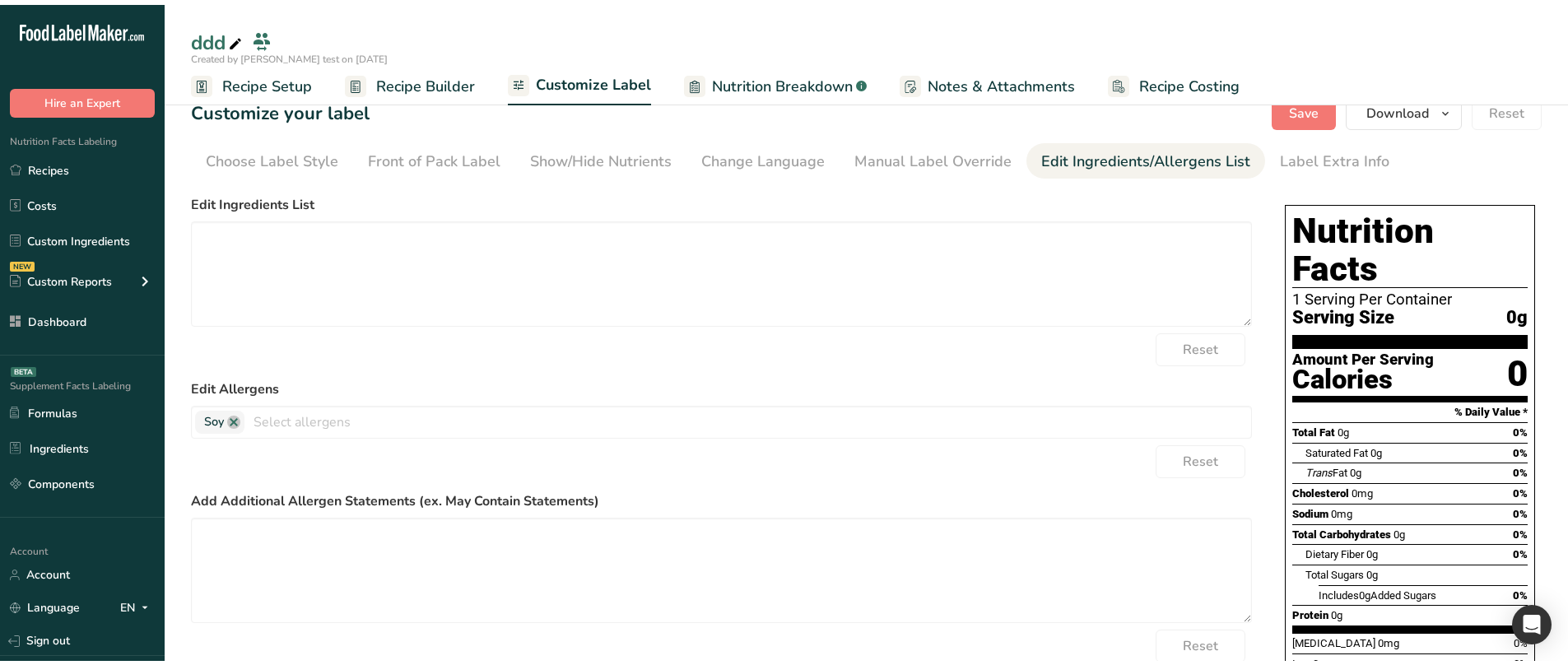
scroll to position [0, 0]
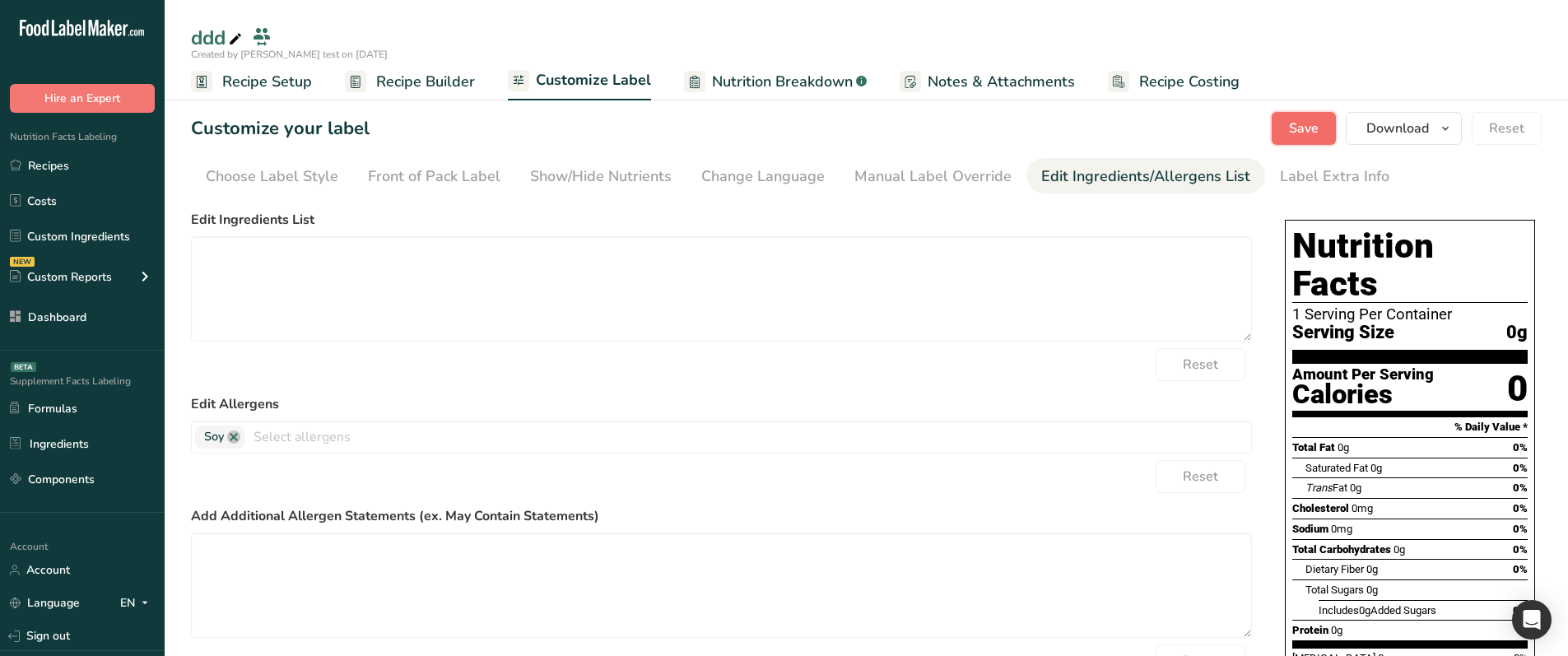
click at [1295, 115] on button "Save" at bounding box center [1304, 128] width 64 height 33
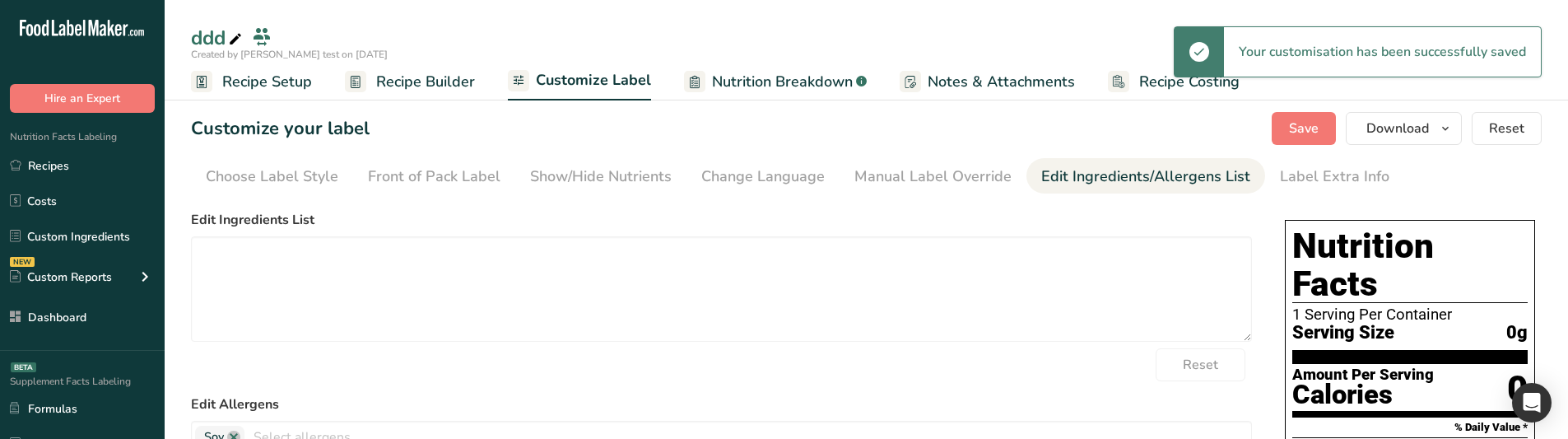
click at [396, 73] on span "Recipe Builder" at bounding box center [425, 82] width 98 height 22
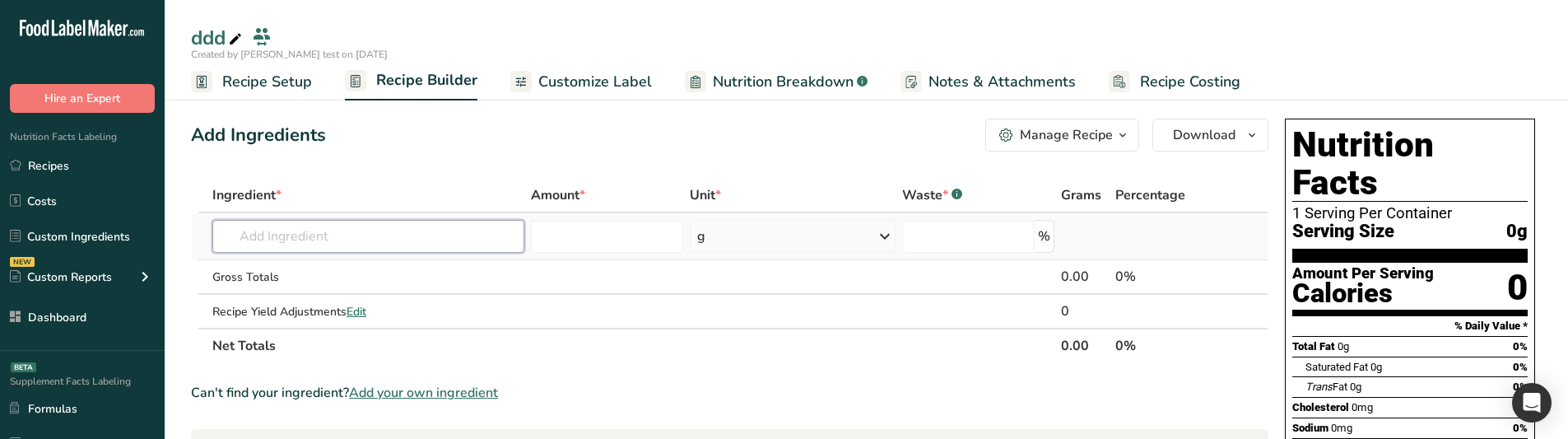
click at [328, 237] on input "text" at bounding box center [368, 237] width 312 height 33
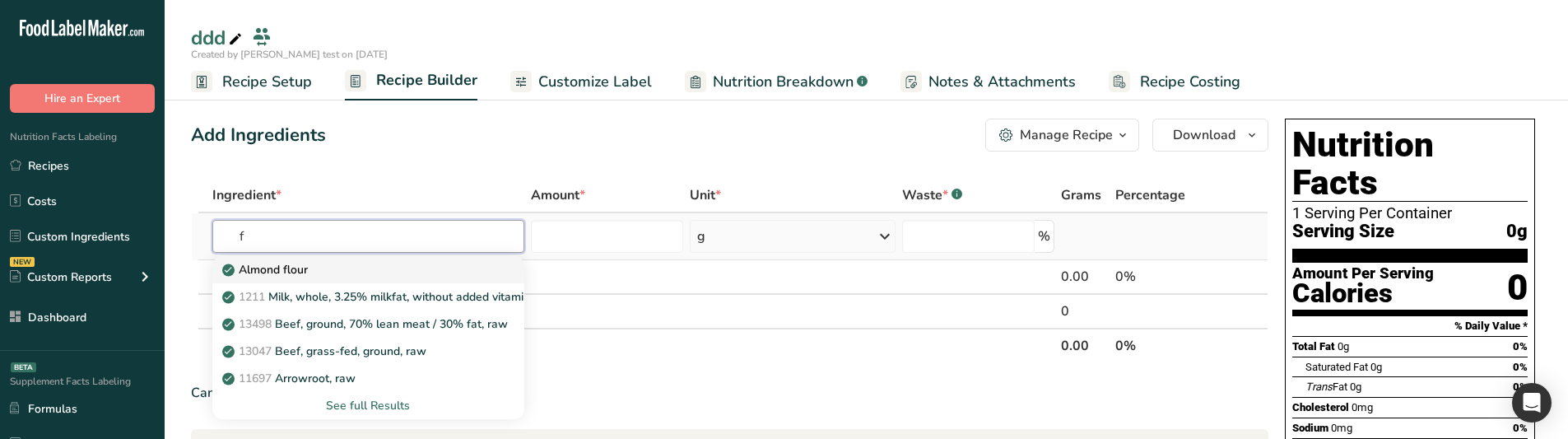
type input "f"
click at [303, 272] on p "Almond flour" at bounding box center [267, 270] width 82 height 17
type input "Almond flour"
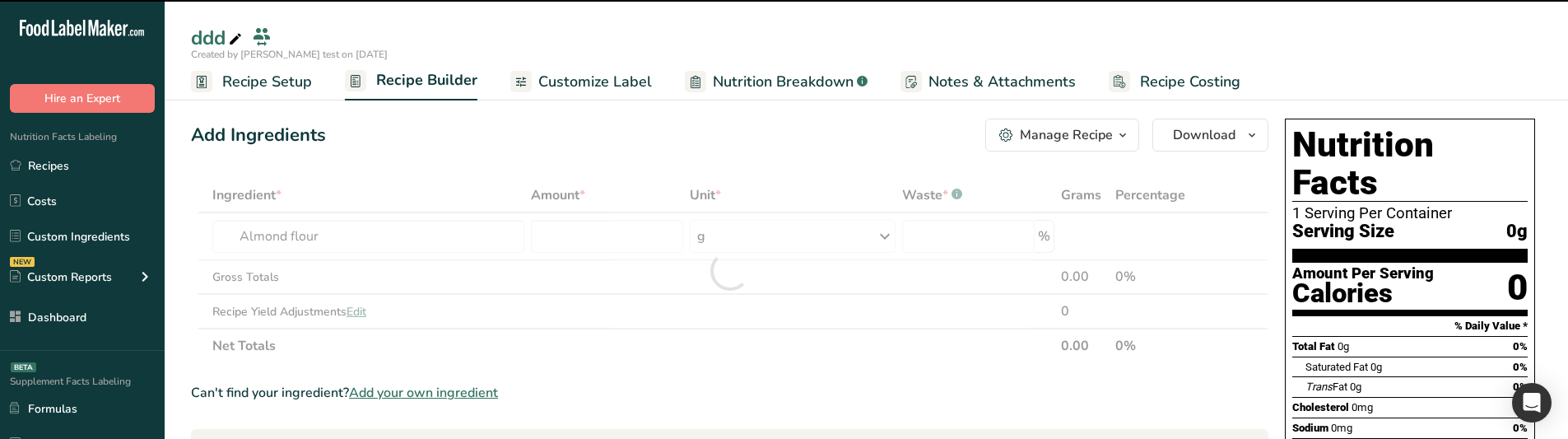
type input "0"
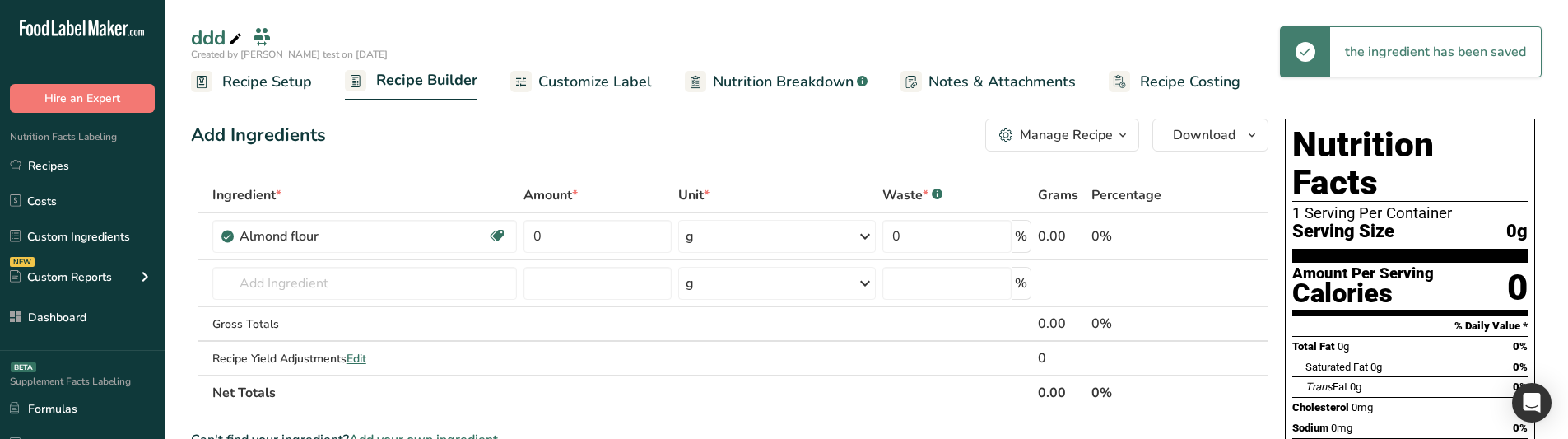
click at [615, 89] on span "Customize Label" at bounding box center [594, 82] width 114 height 22
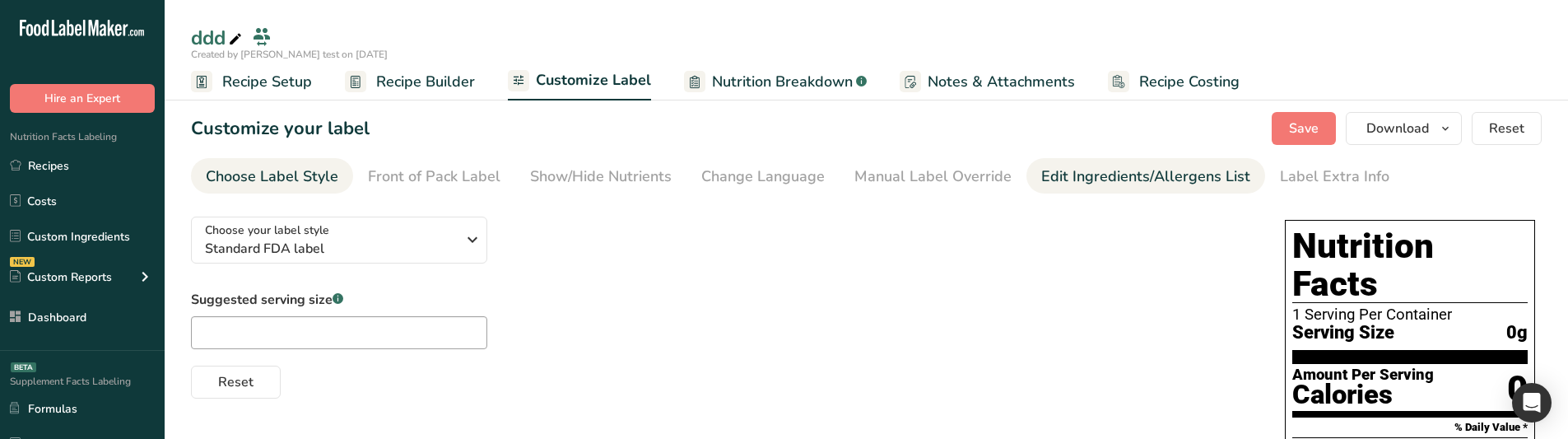
click at [1074, 173] on div "Edit Ingredients/Allergens List" at bounding box center [1146, 176] width 209 height 22
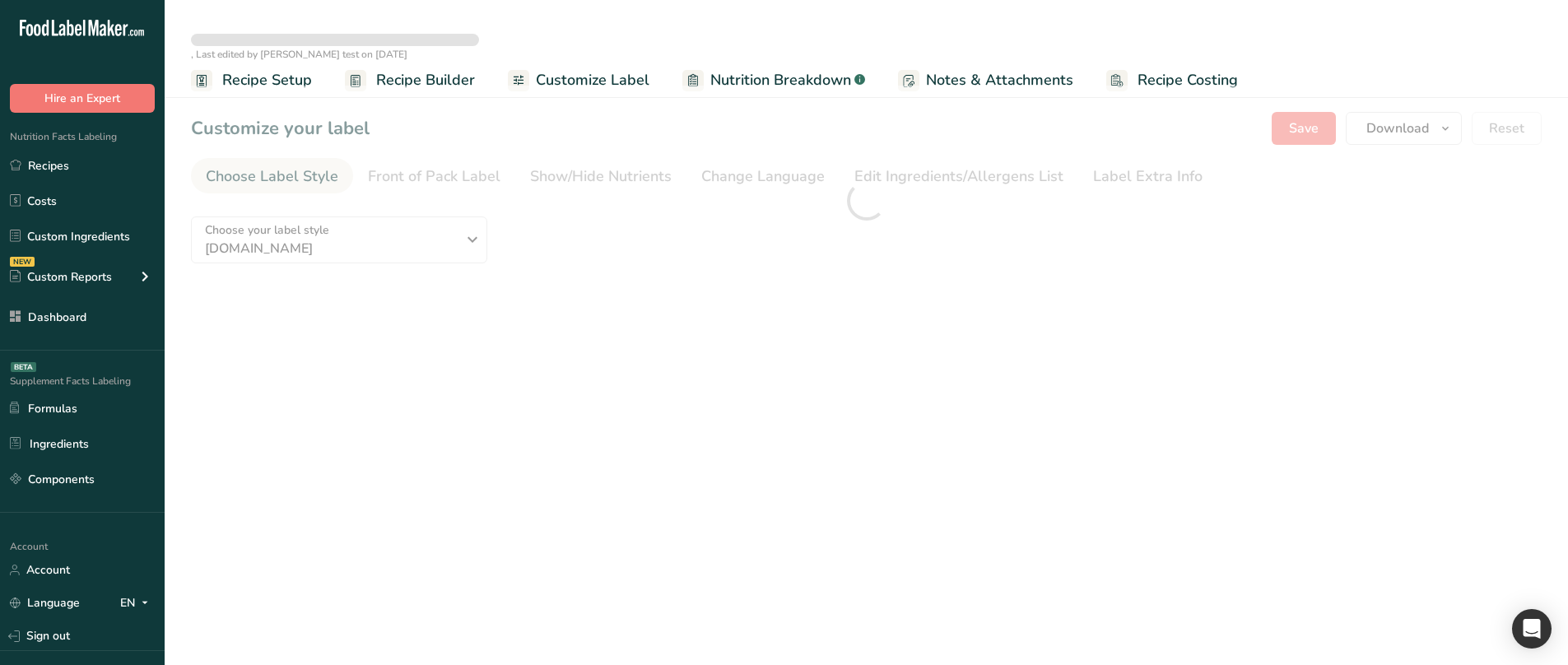
type textarea "Almond flour"
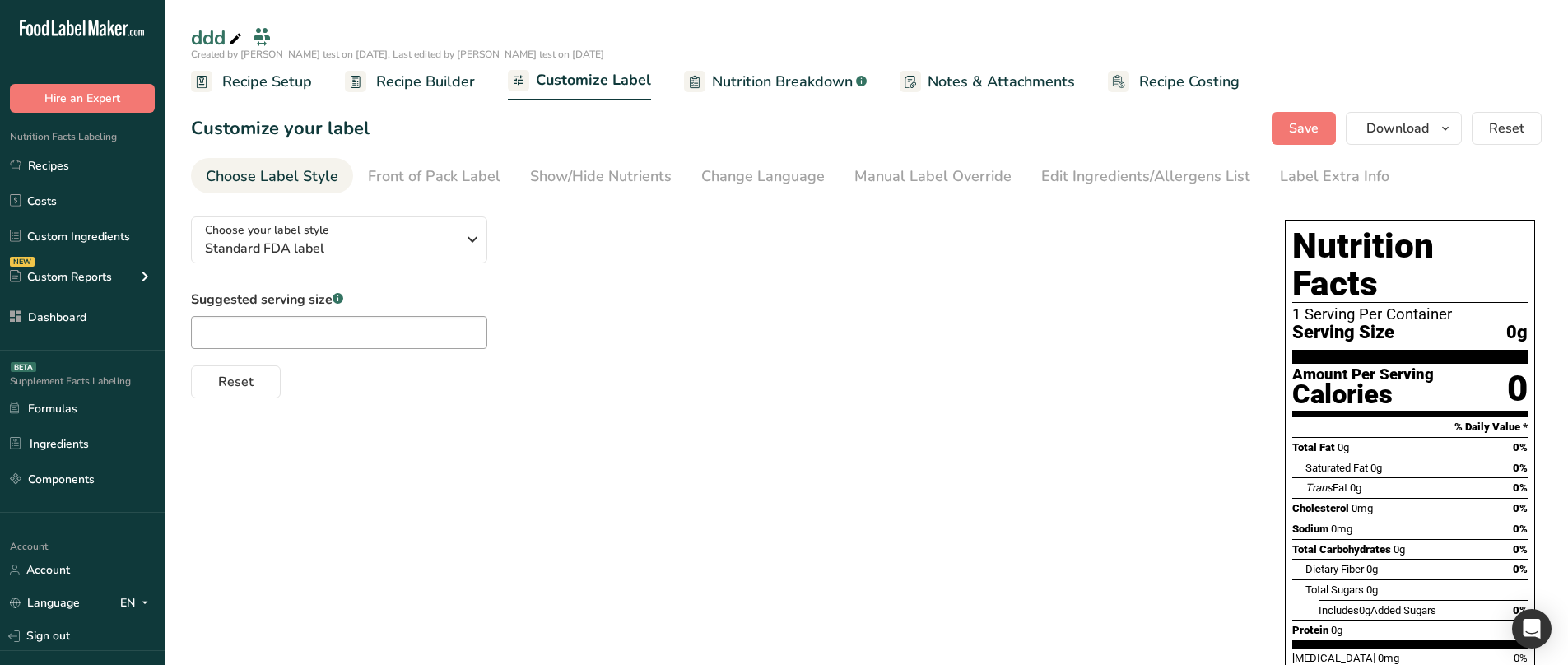
click at [923, 176] on div "Manual Label Override" at bounding box center [933, 176] width 158 height 22
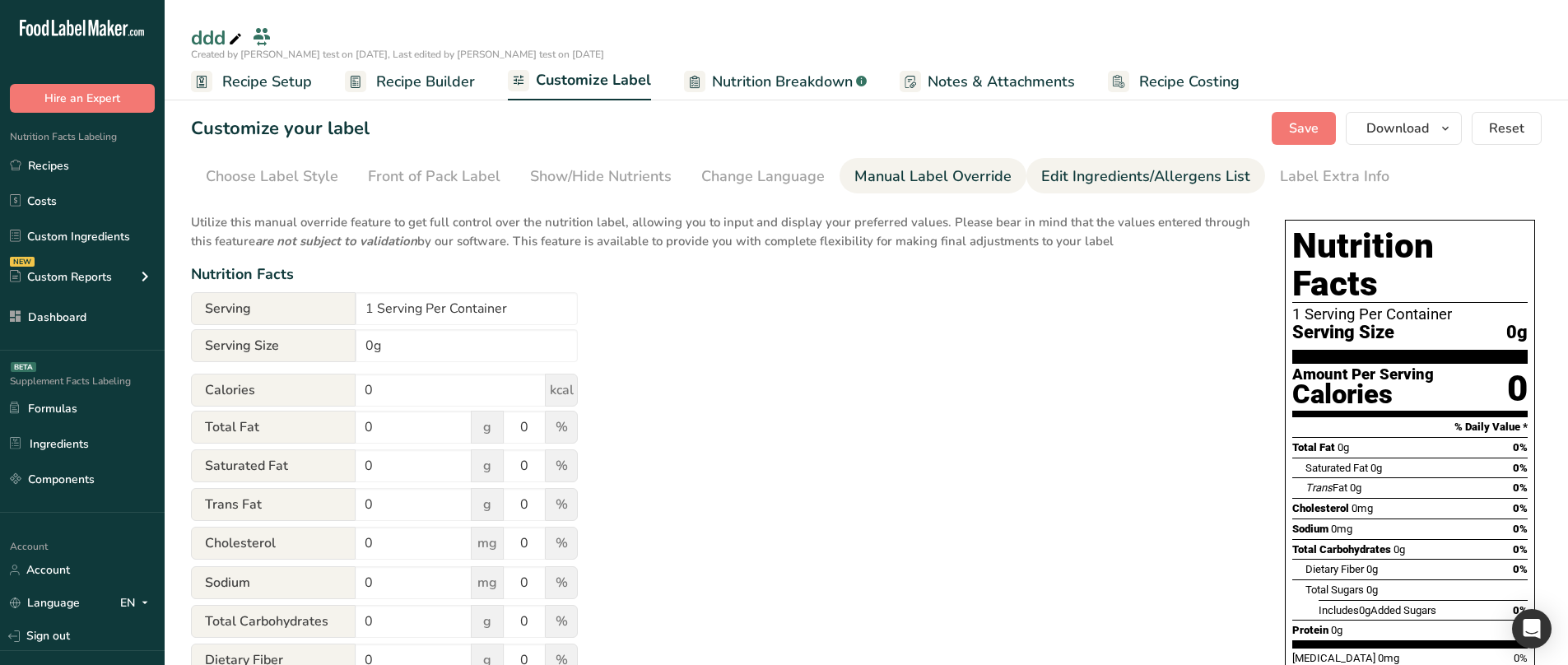
click at [1070, 174] on div "Edit Ingredients/Allergens List" at bounding box center [1146, 176] width 209 height 22
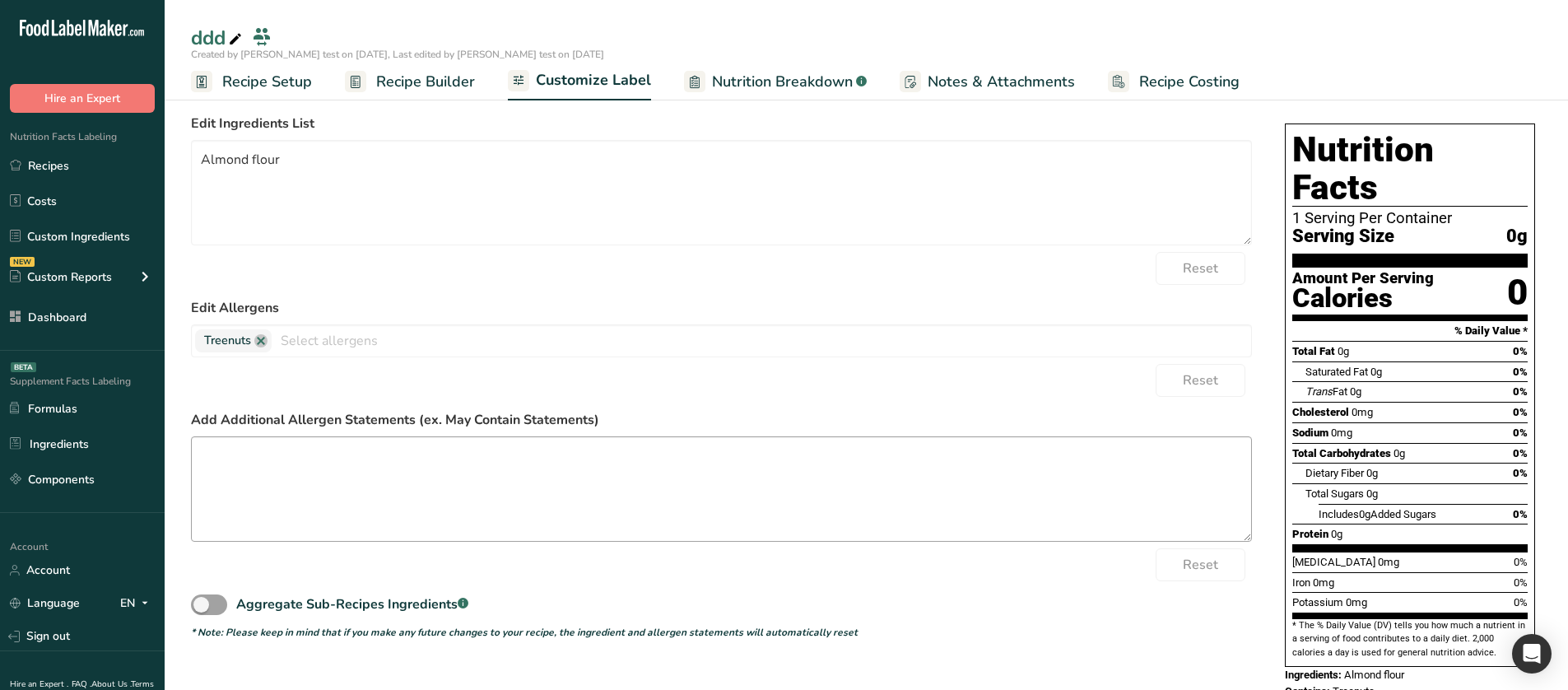
scroll to position [111, 0]
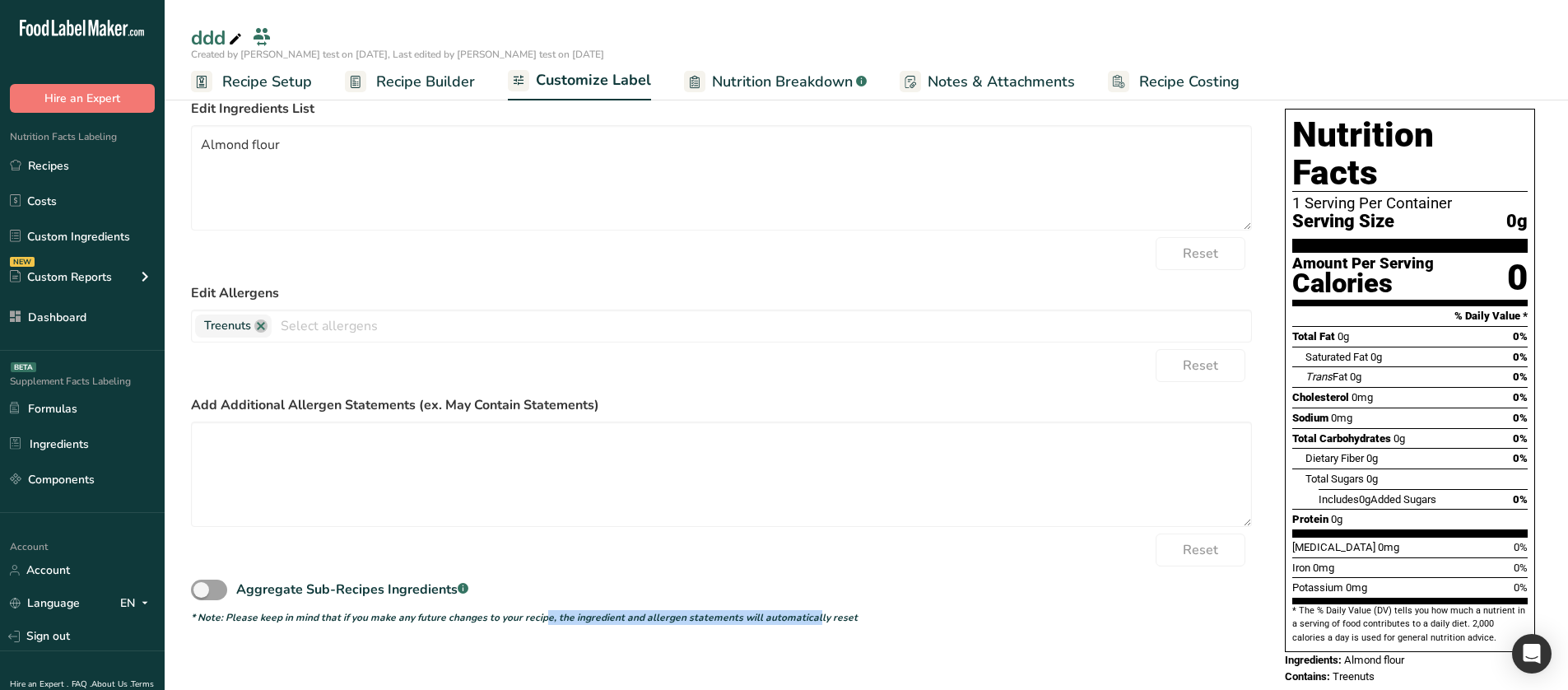
drag, startPoint x: 546, startPoint y: 613, endPoint x: 812, endPoint y: 611, distance: 266.0
click at [812, 611] on icon "* Note: Please keep in mind that if you make any future changes to your recipe,…" at bounding box center [524, 617] width 667 height 13
click at [643, 626] on div "Choose your label style Standard FDA label USA (FDA) Standard FDA label Tabular…" at bounding box center [865, 396] width 1351 height 609
drag, startPoint x: 856, startPoint y: 613, endPoint x: 190, endPoint y: 619, distance: 666.0
click at [190, 619] on section "Customize your label Save Download Choose what to show on your downloaded label…" at bounding box center [866, 350] width 1403 height 753
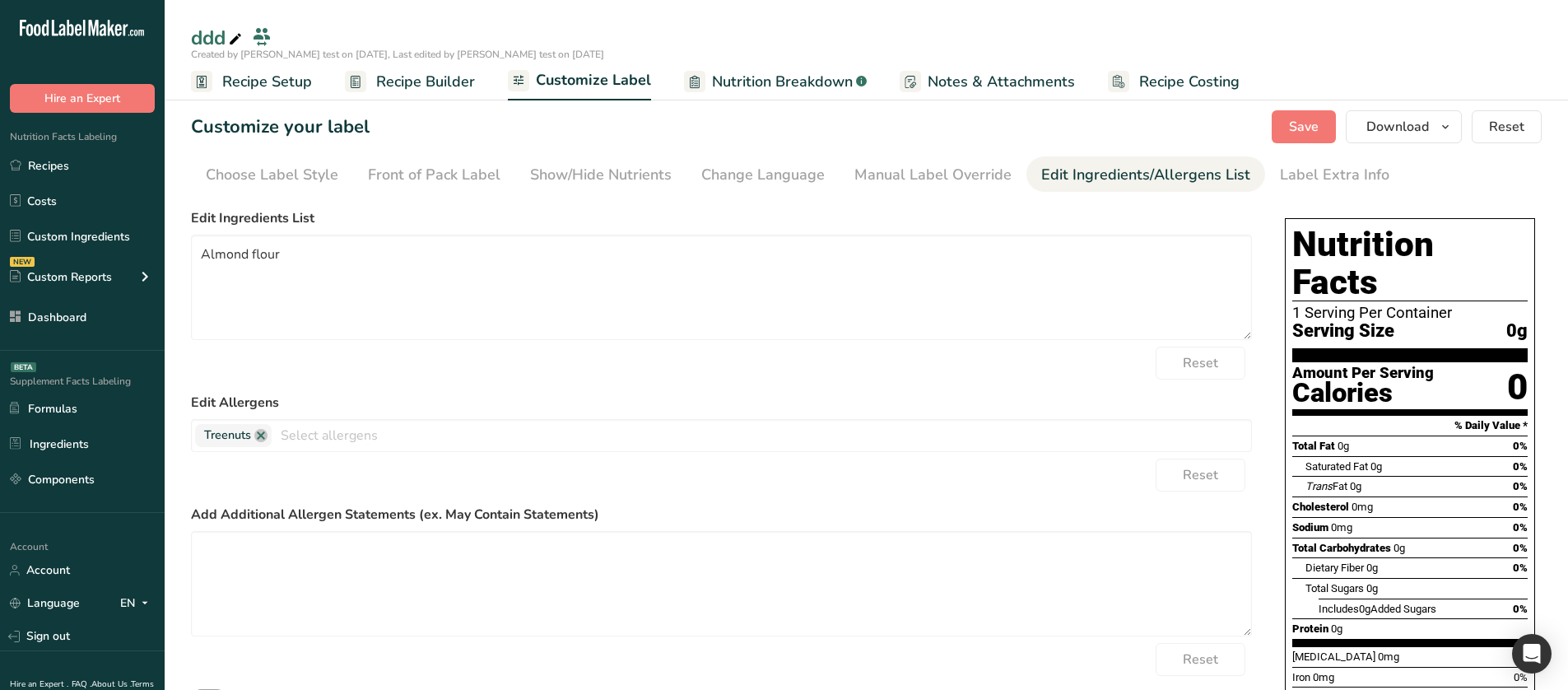
scroll to position [0, 0]
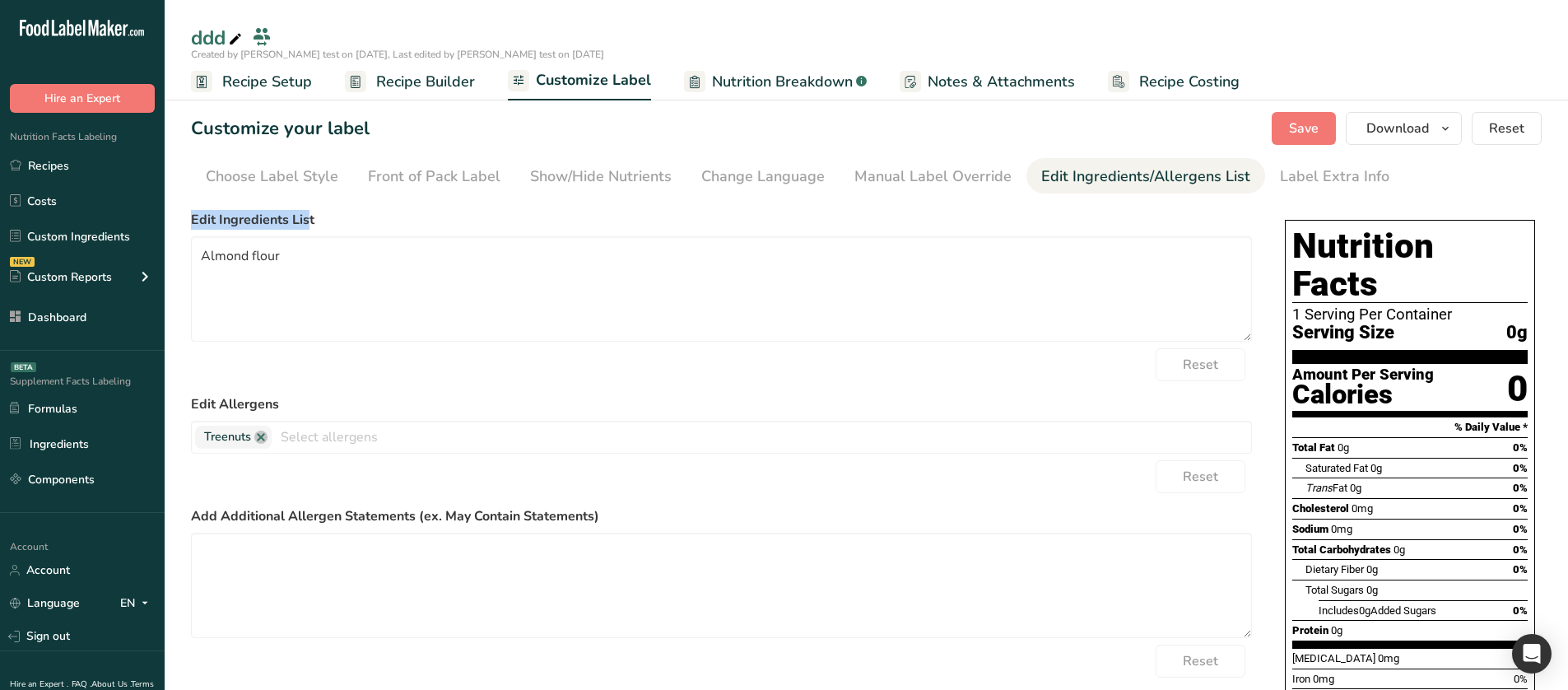
drag, startPoint x: 183, startPoint y: 205, endPoint x: 282, endPoint y: 209, distance: 99.1
click at [307, 211] on section "Customize your label Save Download Choose what to show on your downloaded label…" at bounding box center [866, 462] width 1403 height 753
click at [191, 199] on section "Customize your label Save Download Choose what to show on your downloaded label…" at bounding box center [866, 462] width 1403 height 753
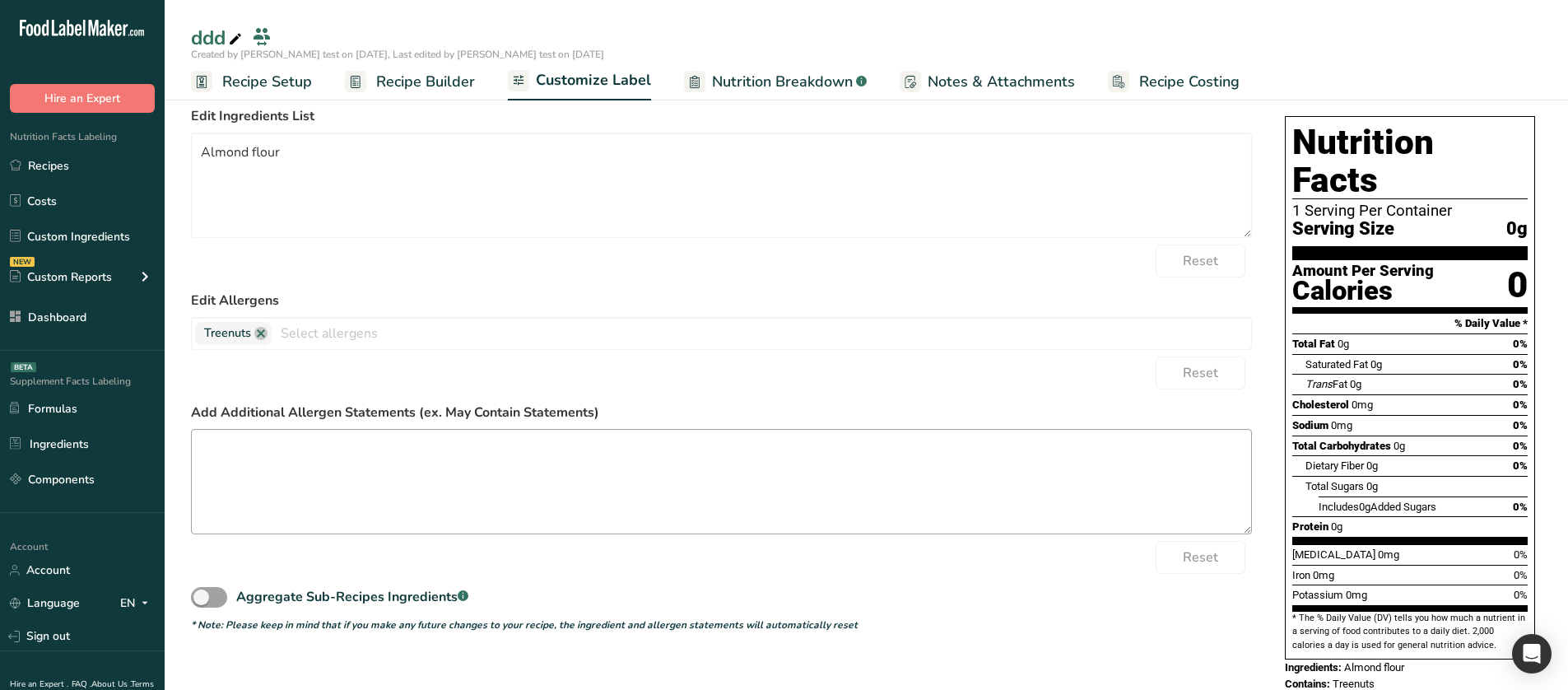
scroll to position [111, 0]
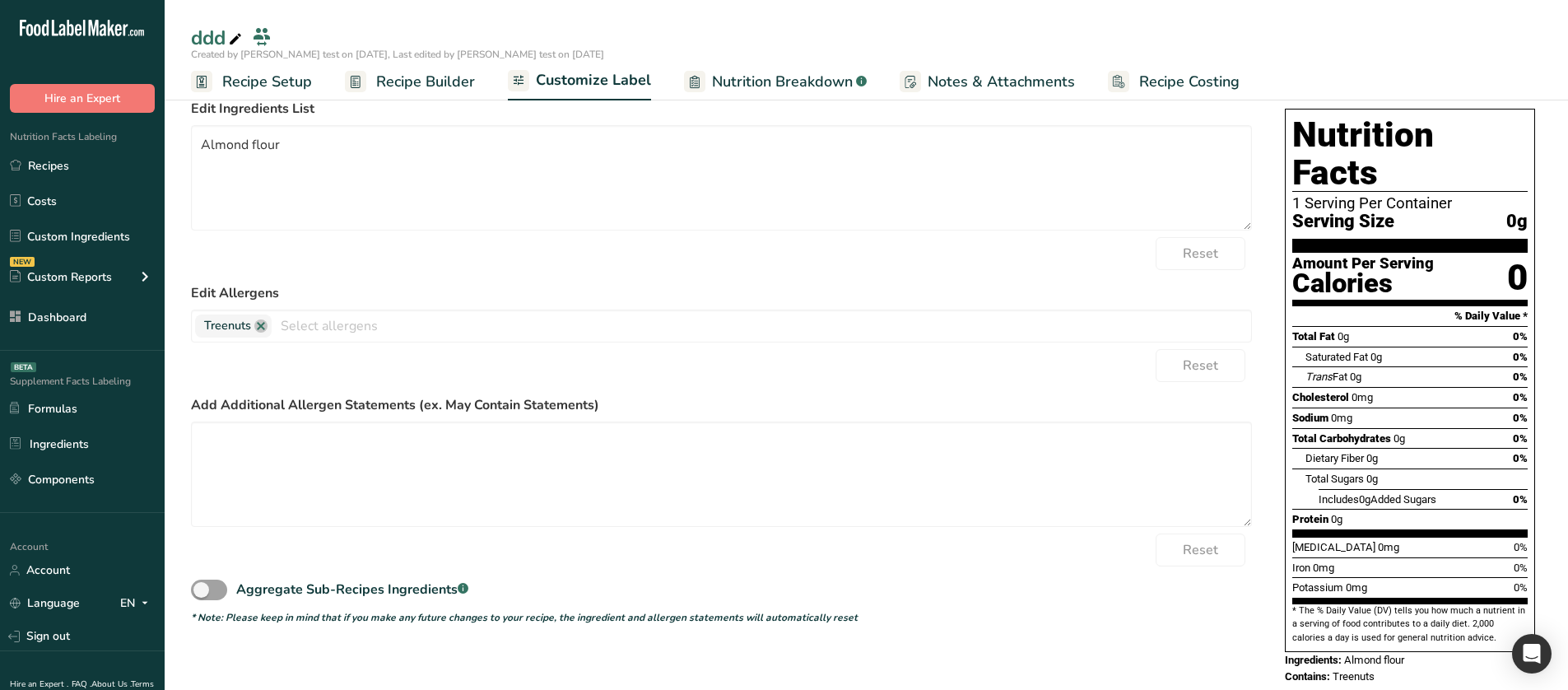
click at [478, 618] on icon "* Note: Please keep in mind that if you make any future changes to your recipe,…" at bounding box center [524, 617] width 667 height 13
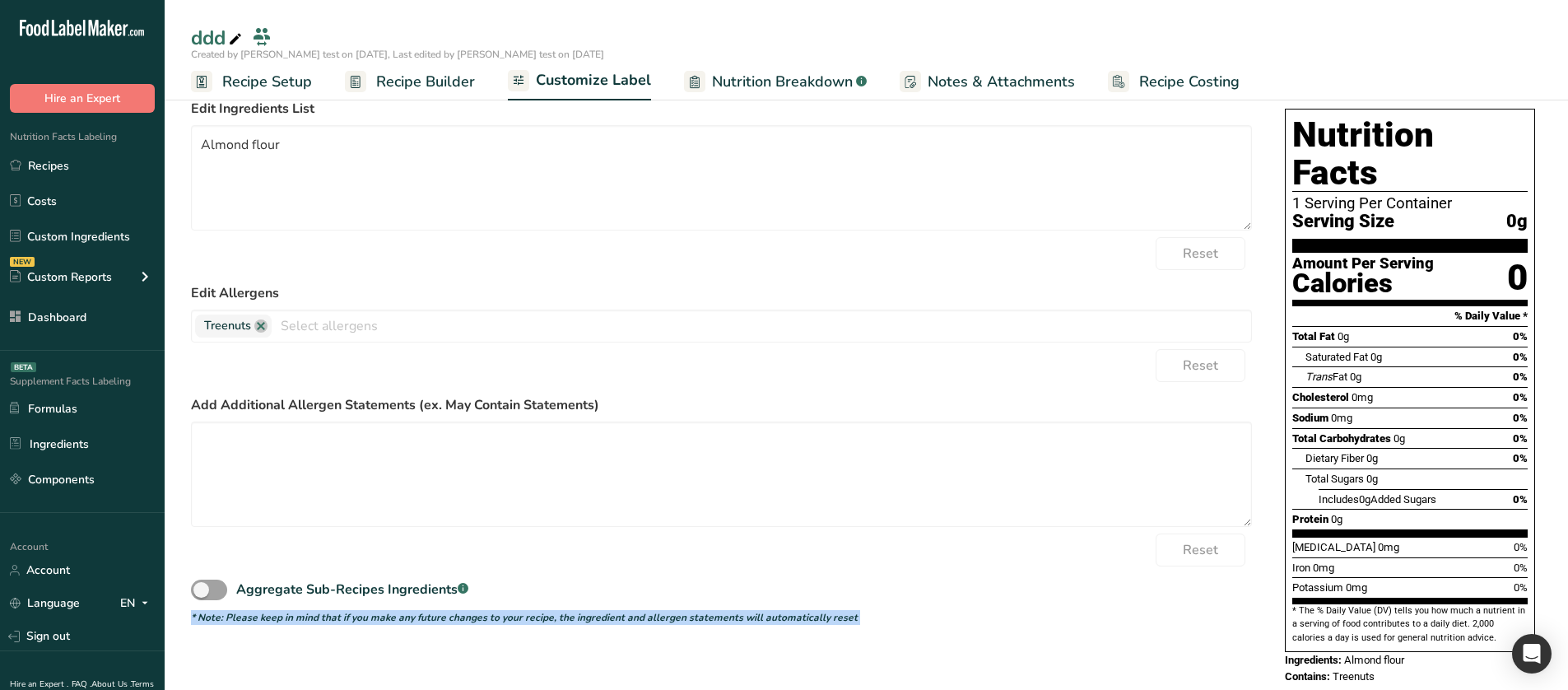
click at [478, 618] on icon "* Note: Please keep in mind that if you make any future changes to your recipe,…" at bounding box center [524, 617] width 667 height 13
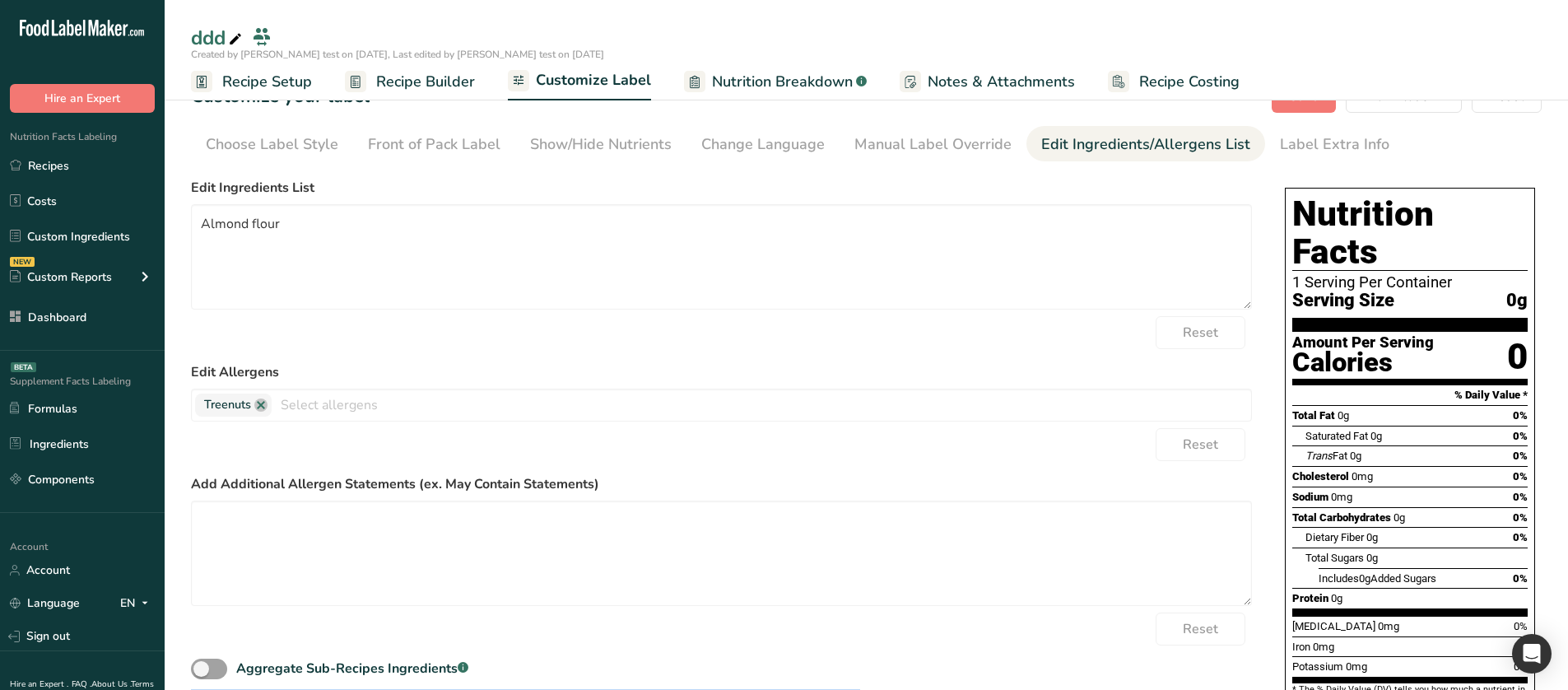
scroll to position [0, 0]
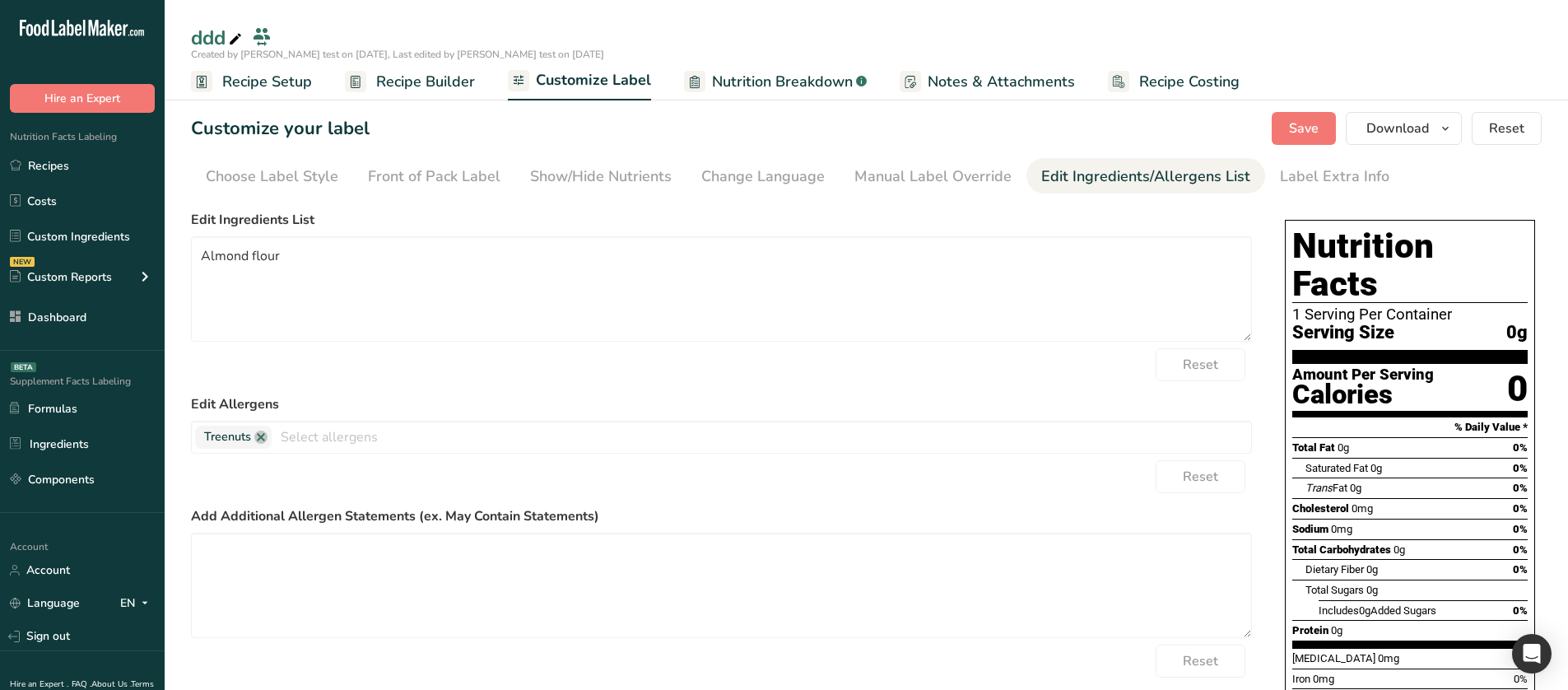
click at [728, 83] on span "Nutrition Breakdown" at bounding box center [781, 81] width 141 height 22
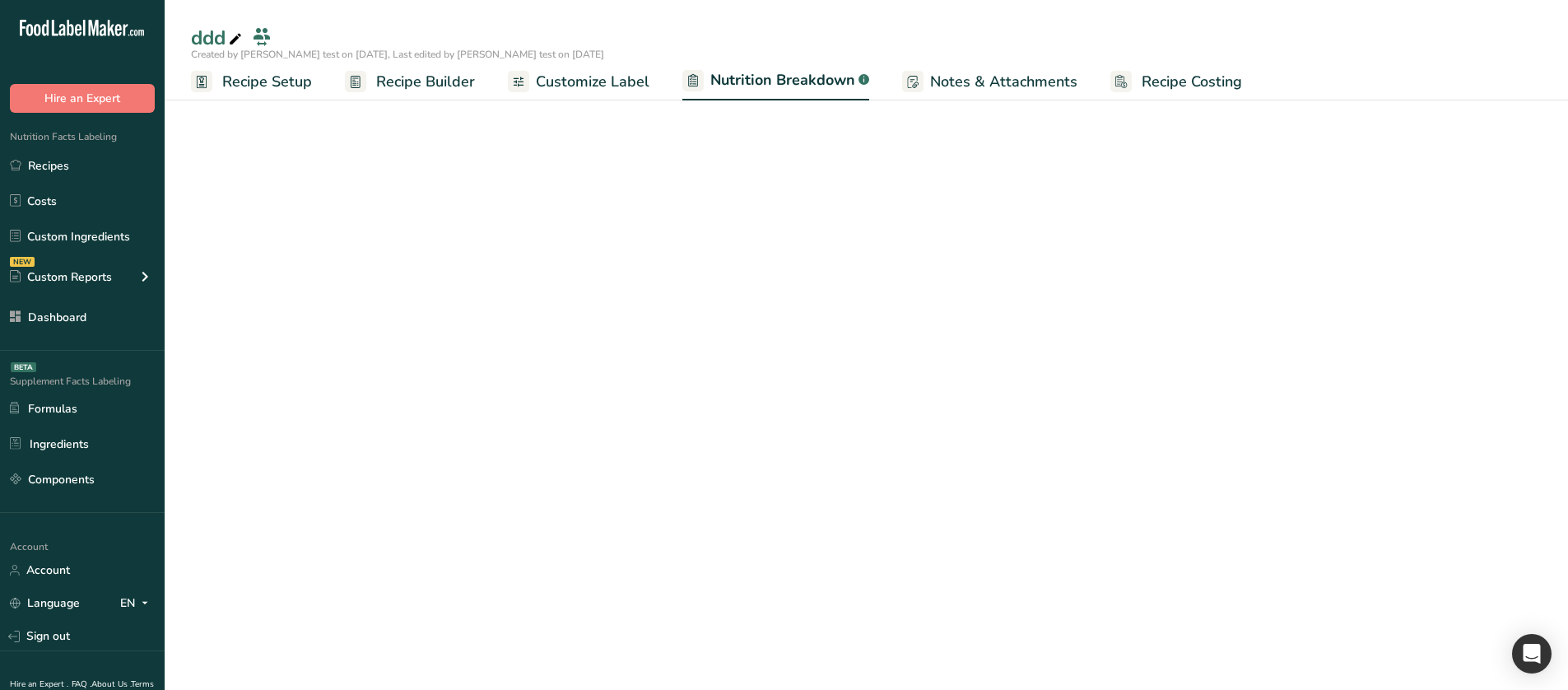
select select "Calories"
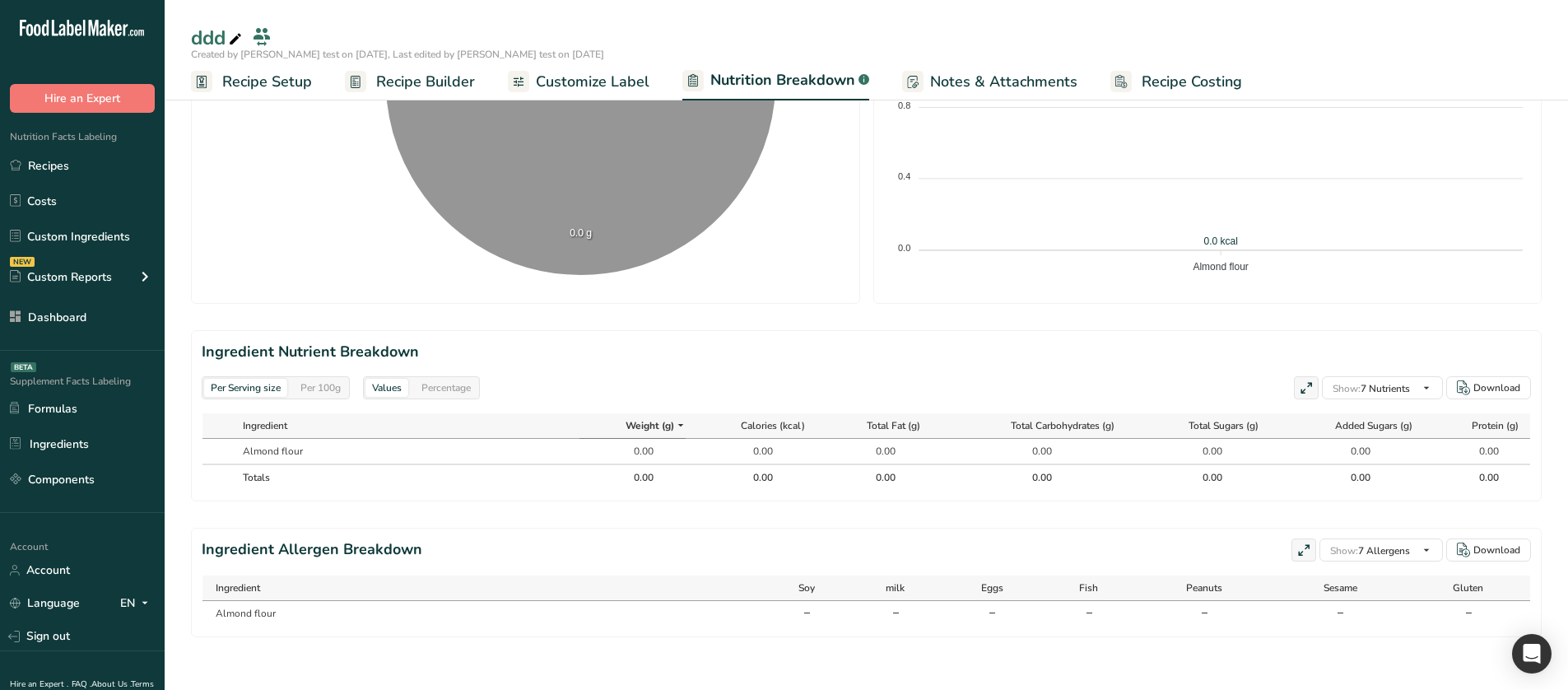
drag, startPoint x: 747, startPoint y: 589, endPoint x: 1250, endPoint y: 600, distance: 503.1
click at [1250, 600] on tr "Ingredient Soy milk Eggs Fish Peanuts Sesame Gluten" at bounding box center [865, 588] width 1327 height 26
